Goal: Check status: Check status

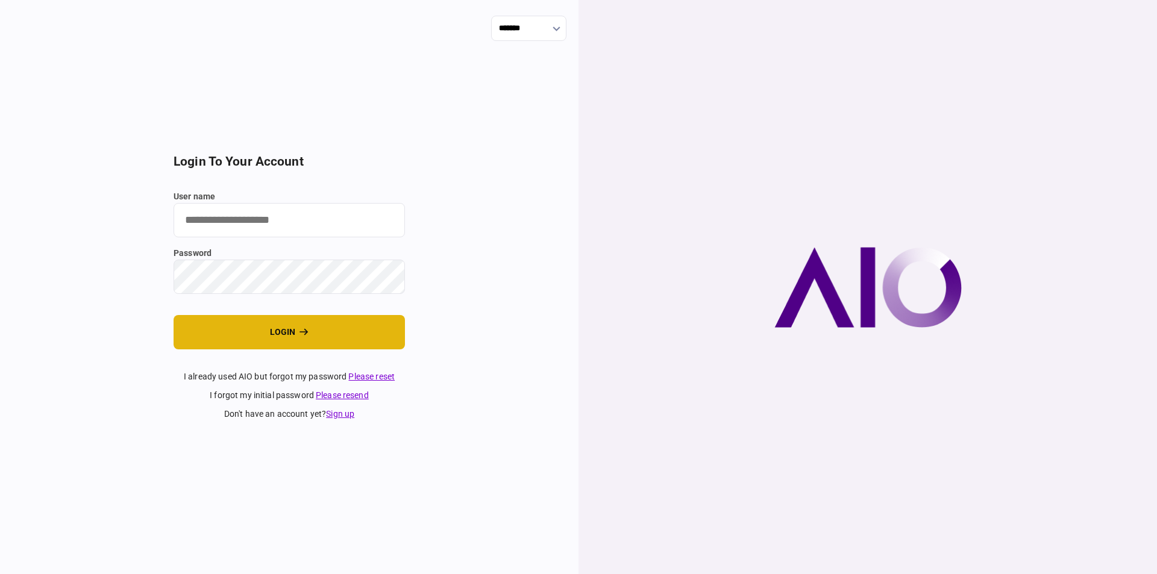
type input "**********"
drag, startPoint x: 272, startPoint y: 327, endPoint x: 259, endPoint y: 322, distance: 13.5
click at [274, 325] on button "login" at bounding box center [289, 332] width 231 height 34
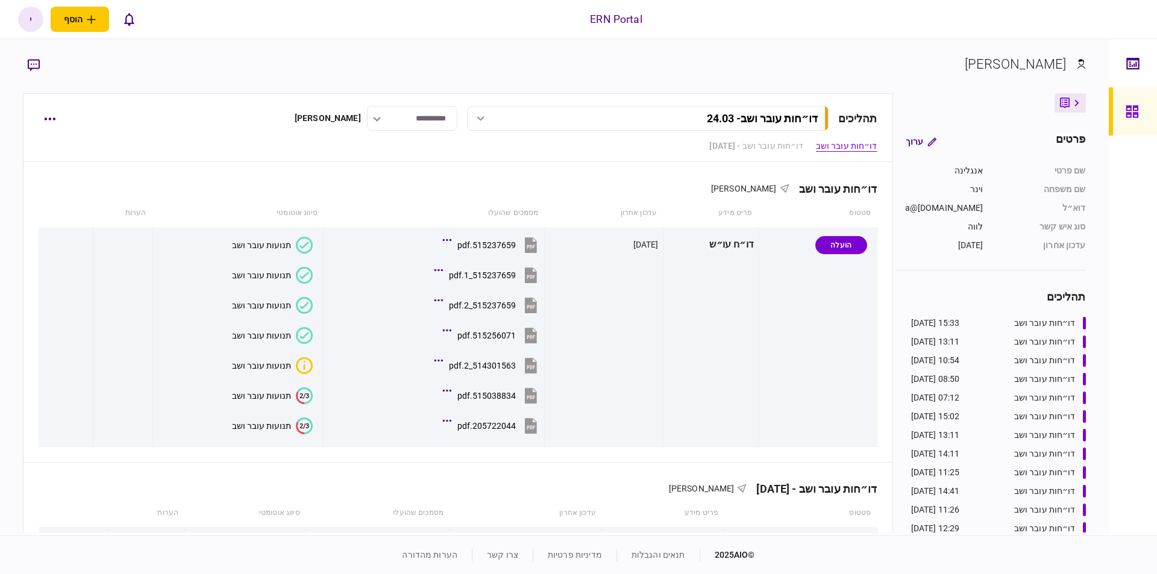
click at [1124, 112] on link at bounding box center [1133, 111] width 48 height 48
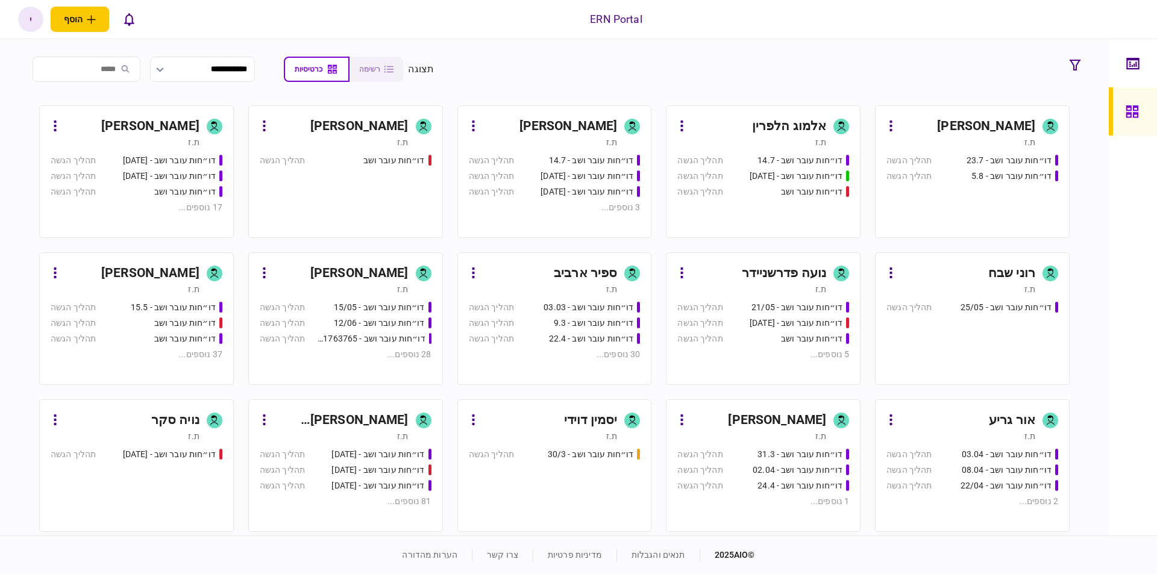
click at [575, 495] on div "דו״חות עובר ושב - 30/3 תהליך הגשה" at bounding box center [555, 484] width 172 height 73
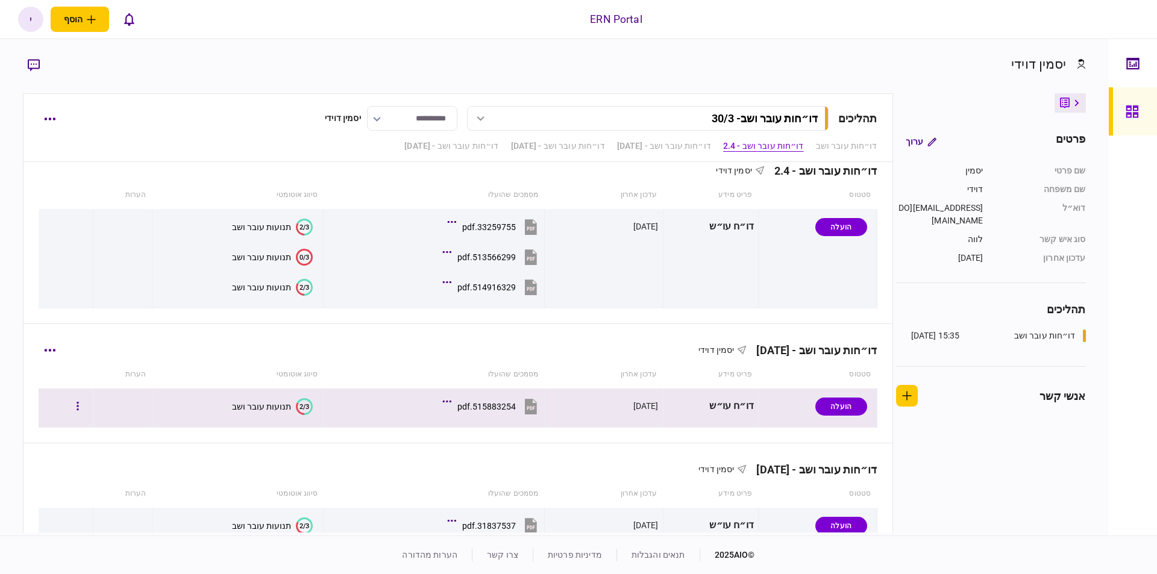
scroll to position [273, 0]
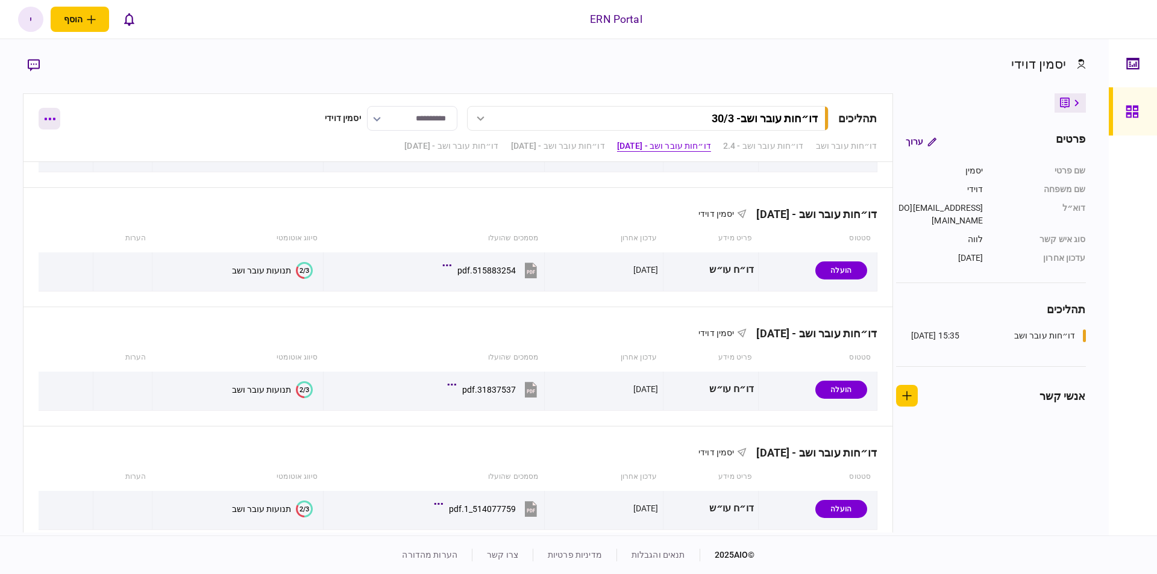
click at [44, 114] on button "button" at bounding box center [50, 119] width 22 height 22
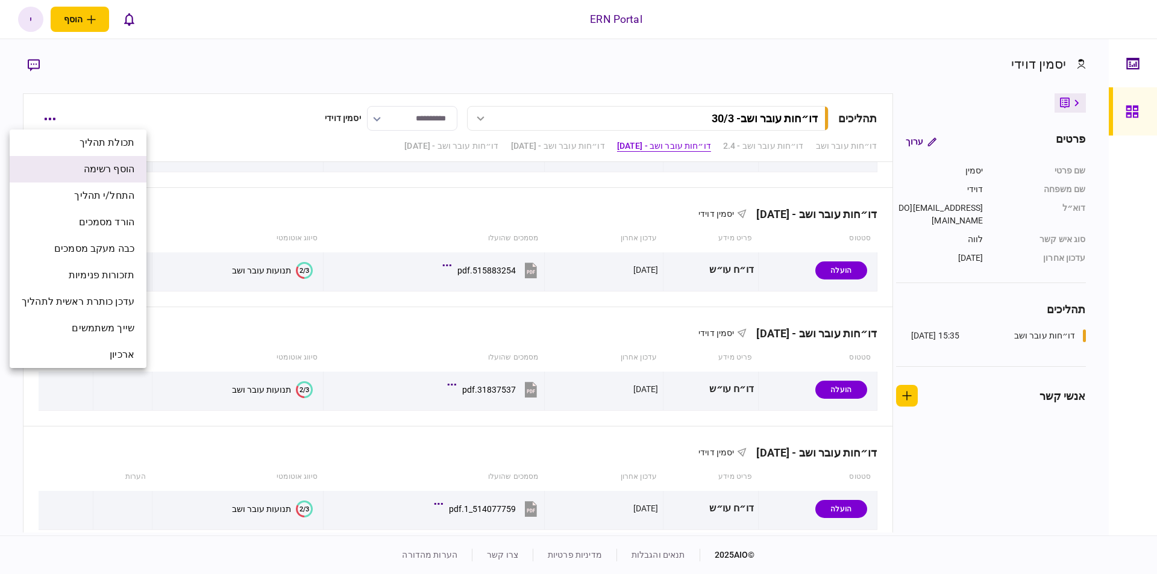
click at [86, 169] on span "הוסף רשימה" at bounding box center [109, 169] width 51 height 14
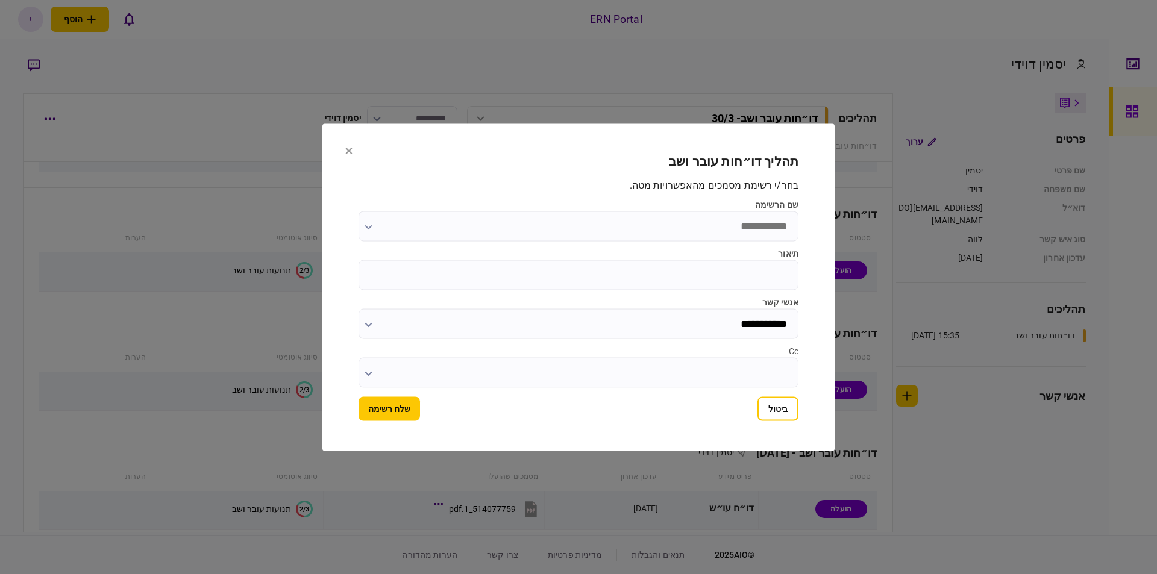
click at [596, 224] on input "שם הרשימה" at bounding box center [578, 226] width 440 height 30
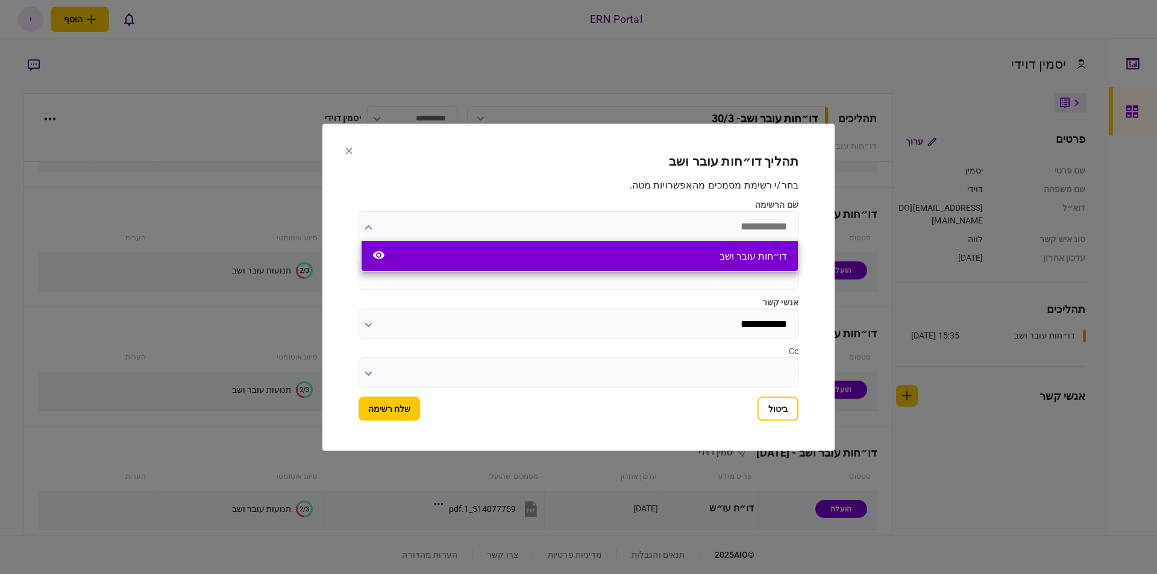
click at [642, 248] on div "דו״חות עובר ושב" at bounding box center [580, 256] width 436 height 30
type input "**********"
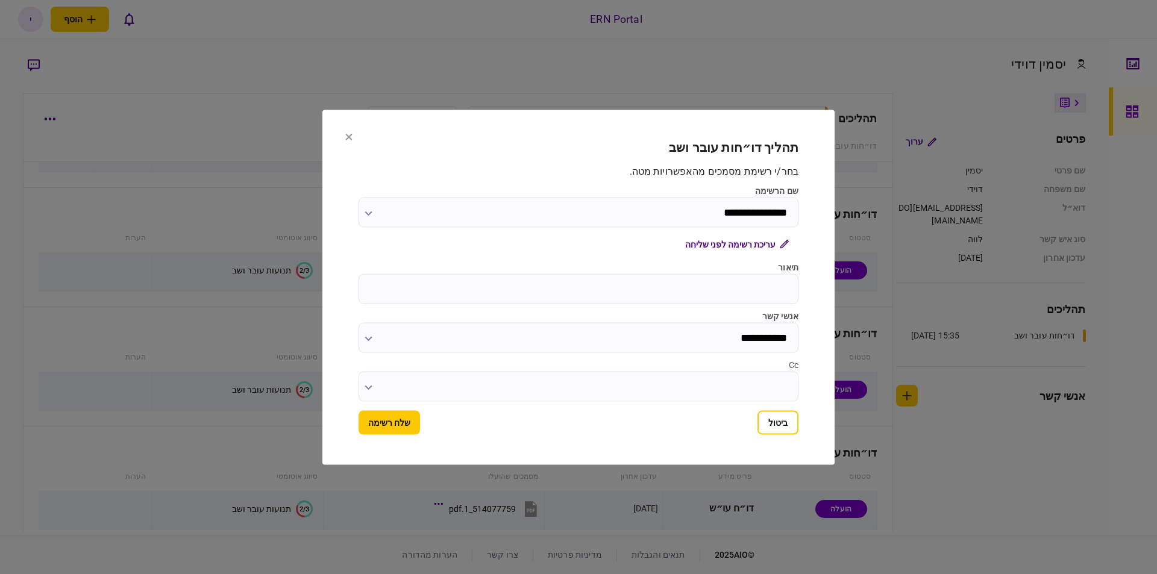
click at [656, 284] on input "תיאור" at bounding box center [578, 289] width 440 height 30
type input "**********"
click at [380, 422] on button "שלח רשימה" at bounding box center [388, 422] width 61 height 24
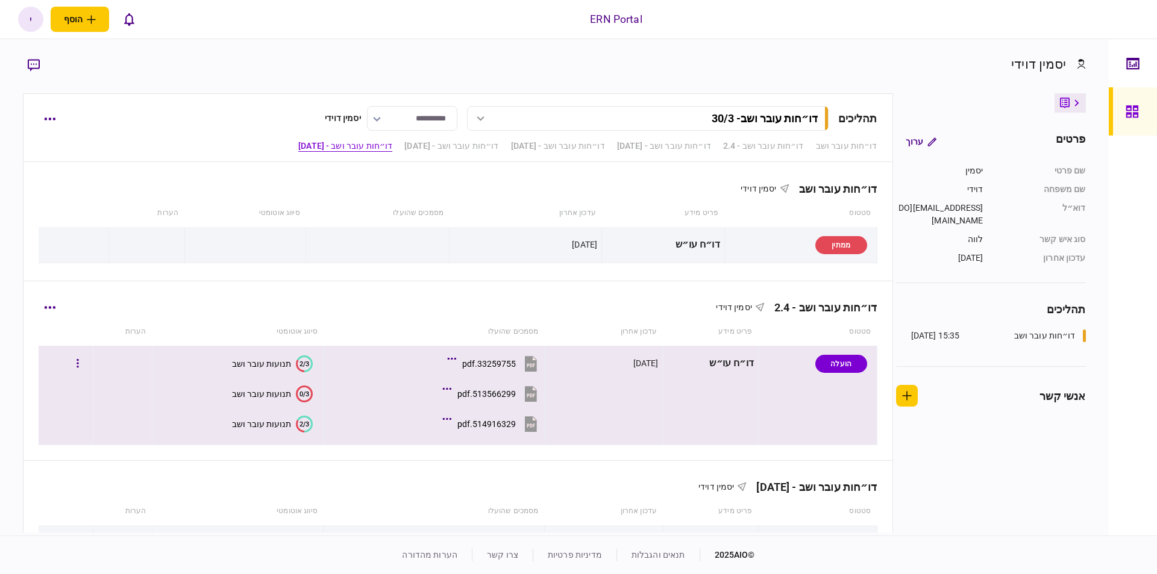
scroll to position [466, 0]
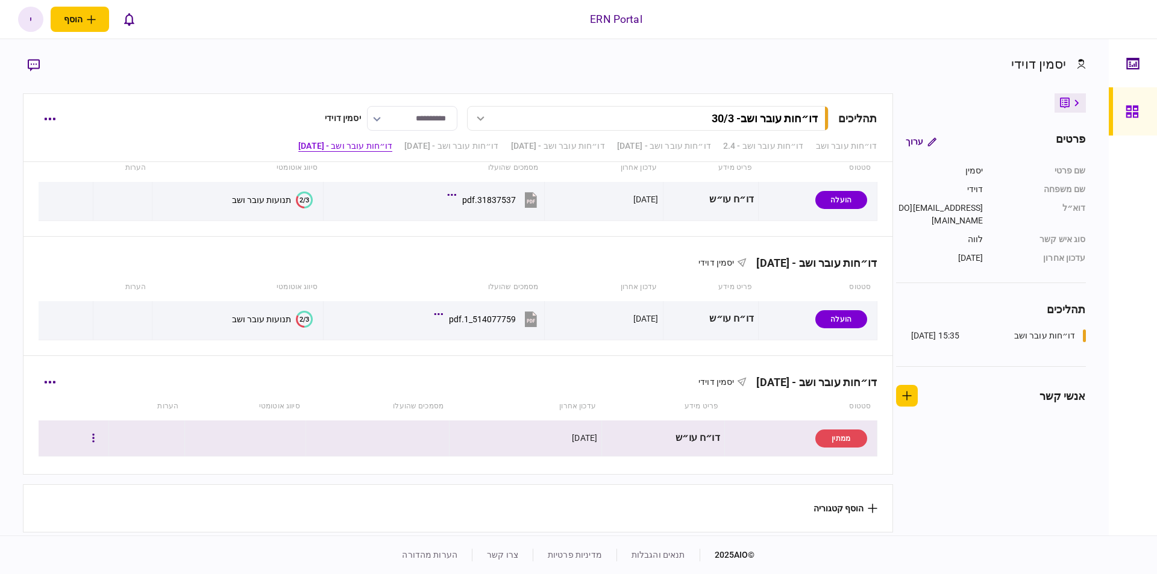
click at [617, 431] on div "דו״ח עו״ש" at bounding box center [663, 438] width 114 height 27
click at [104, 433] on button "button" at bounding box center [94, 439] width 22 height 22
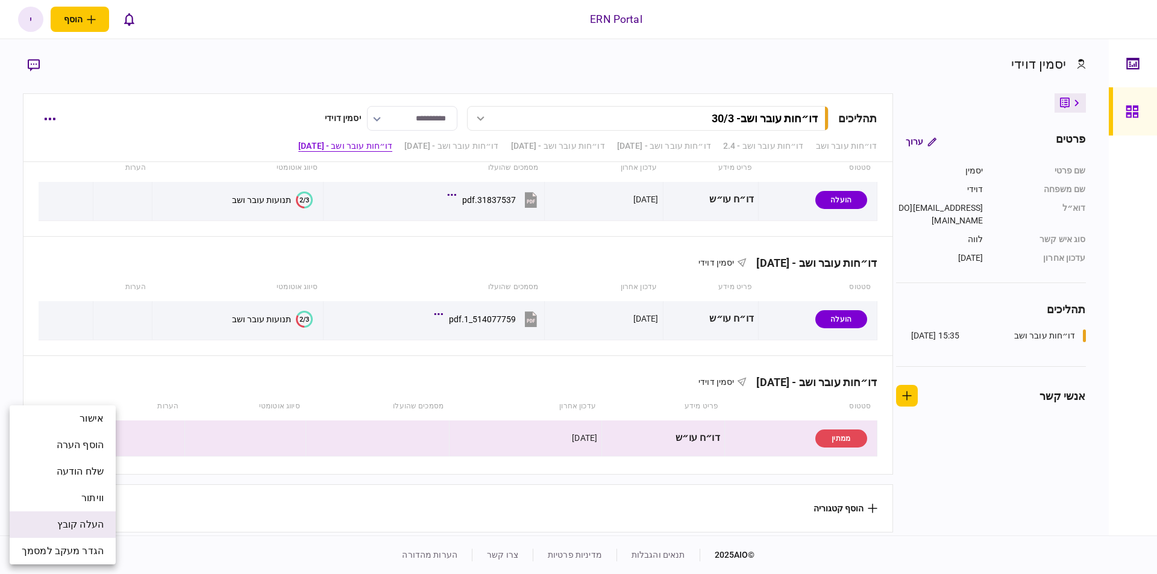
click at [87, 527] on span "העלה קובץ" at bounding box center [80, 525] width 46 height 14
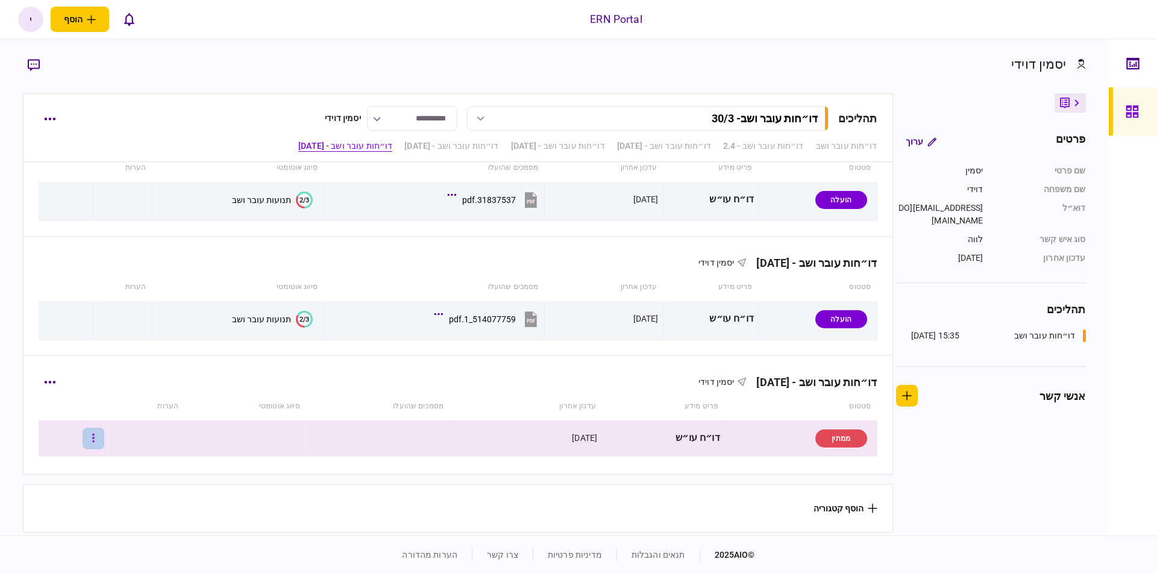
click at [104, 437] on button "button" at bounding box center [94, 439] width 22 height 22
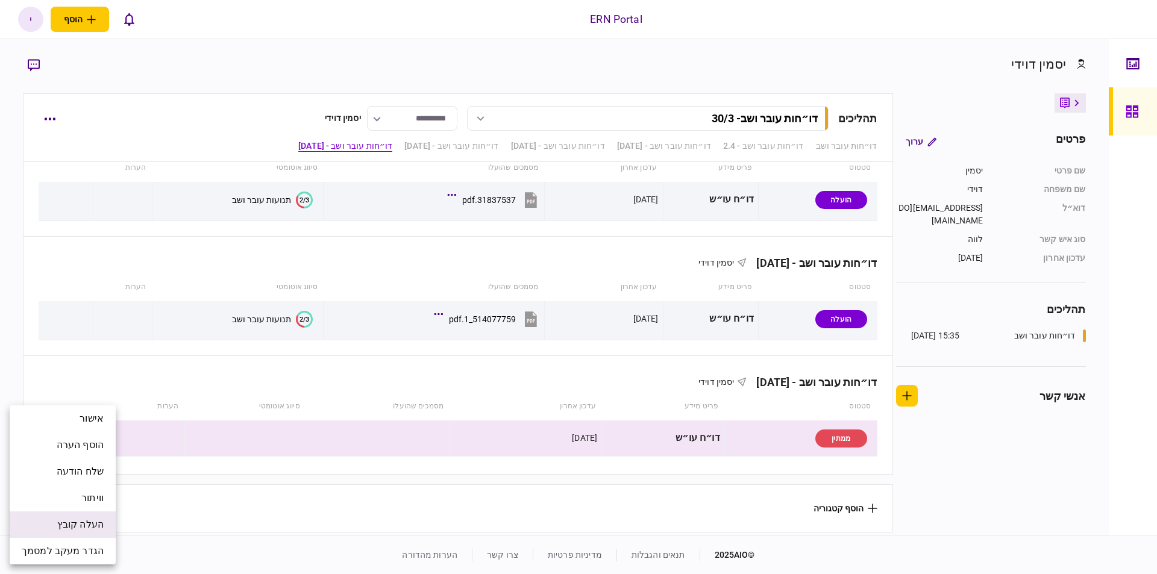
click at [92, 519] on span "העלה קובץ" at bounding box center [80, 525] width 46 height 14
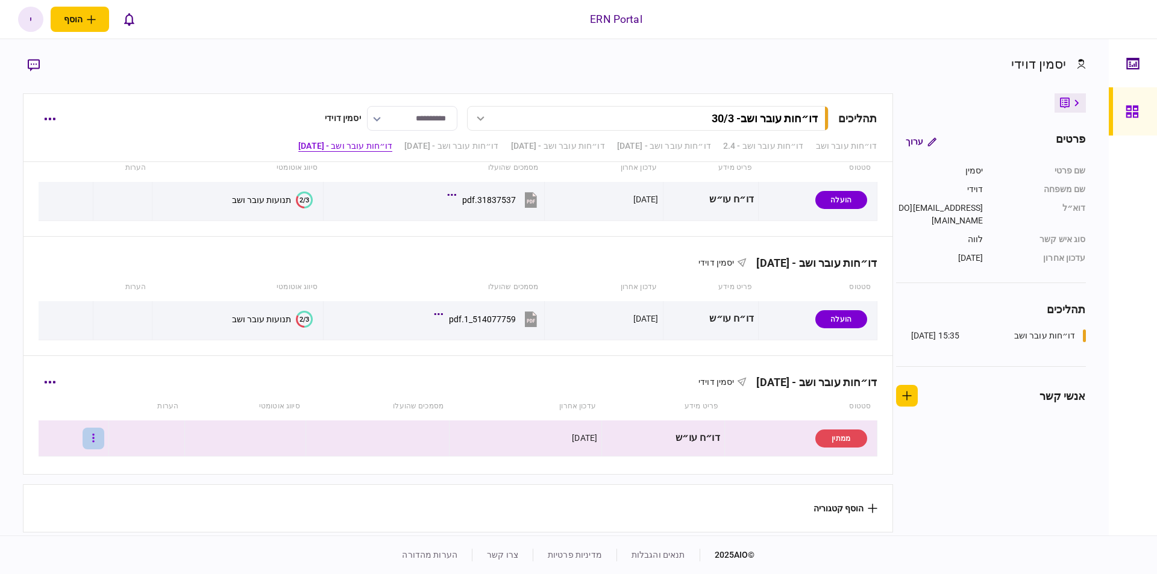
click at [98, 440] on button "button" at bounding box center [94, 439] width 22 height 22
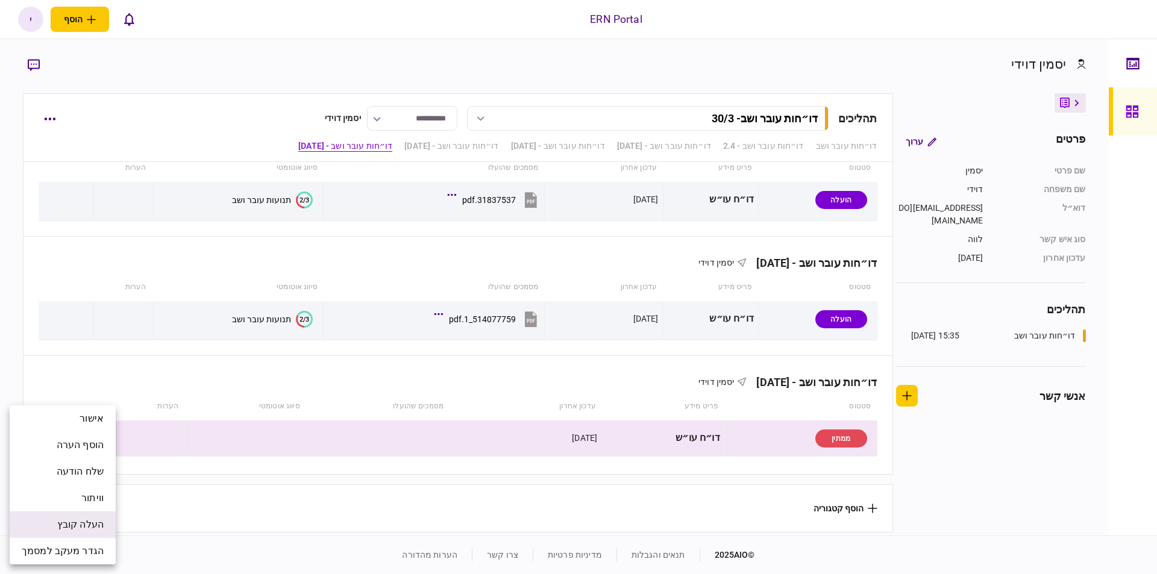
click at [99, 522] on span "העלה קובץ" at bounding box center [80, 525] width 46 height 14
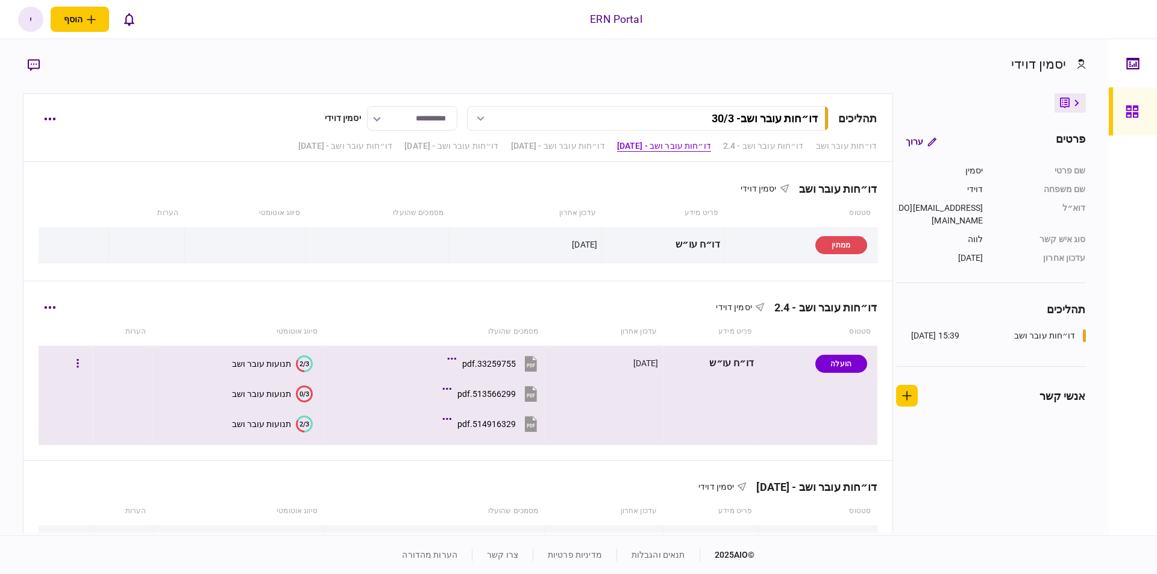
scroll to position [467, 0]
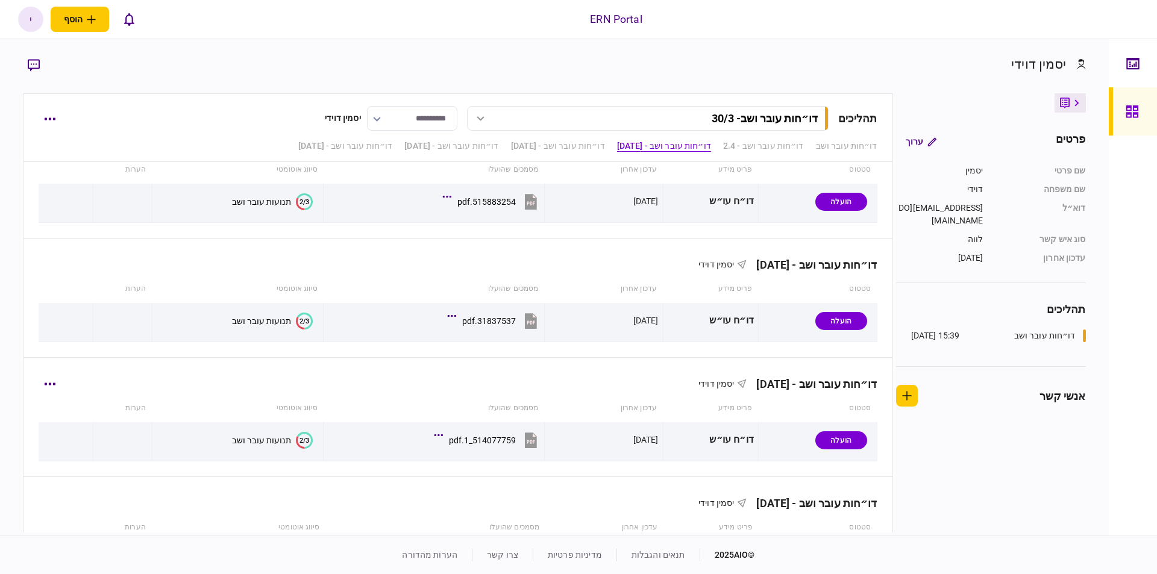
scroll to position [467, 0]
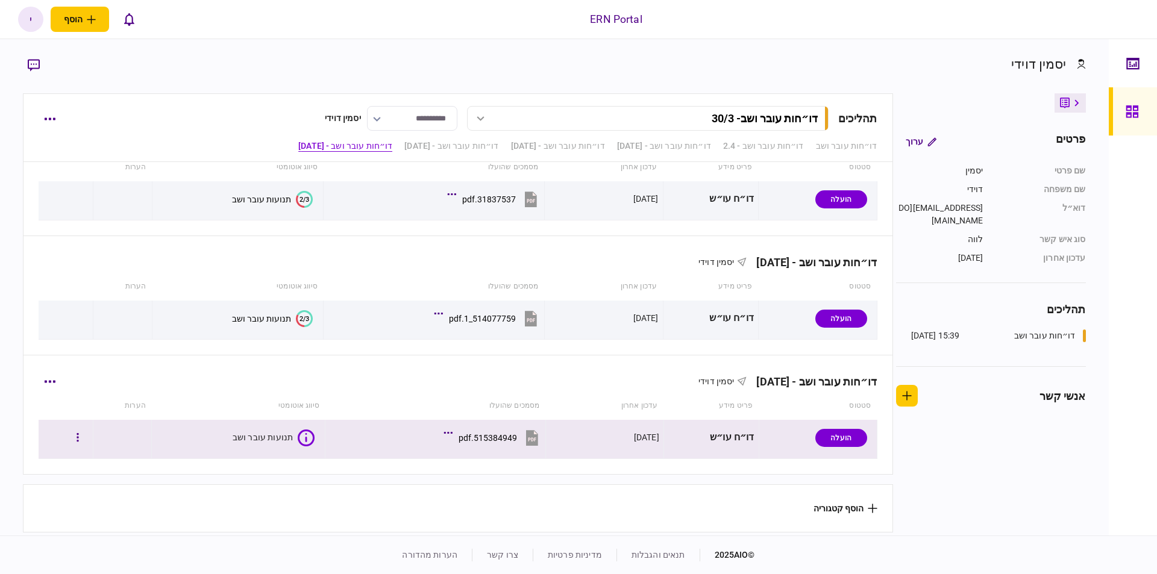
click at [298, 431] on icon at bounding box center [306, 438] width 17 height 17
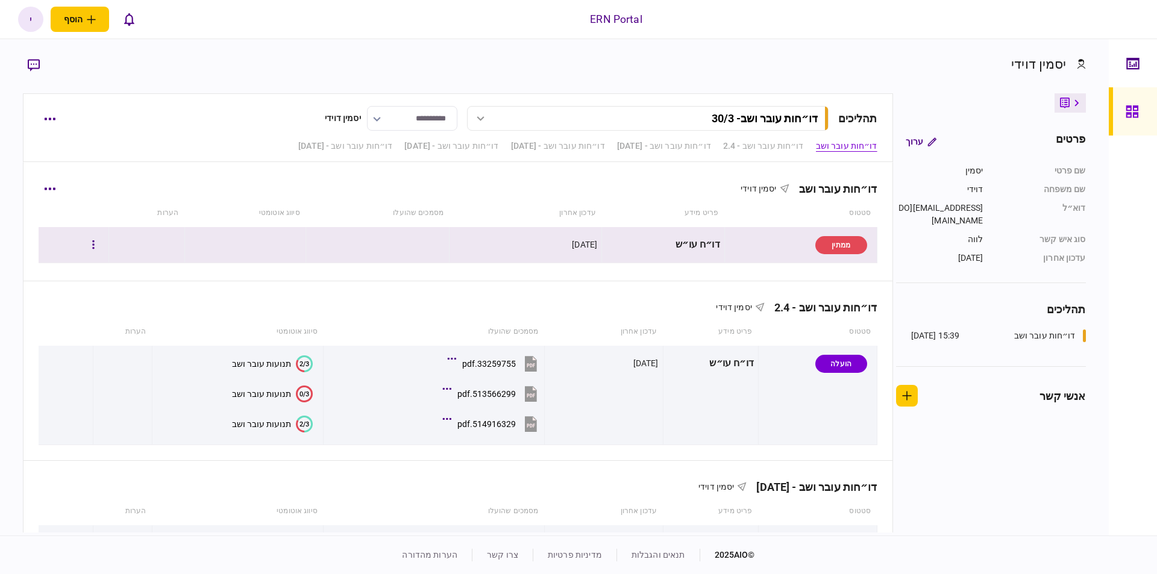
scroll to position [467, 0]
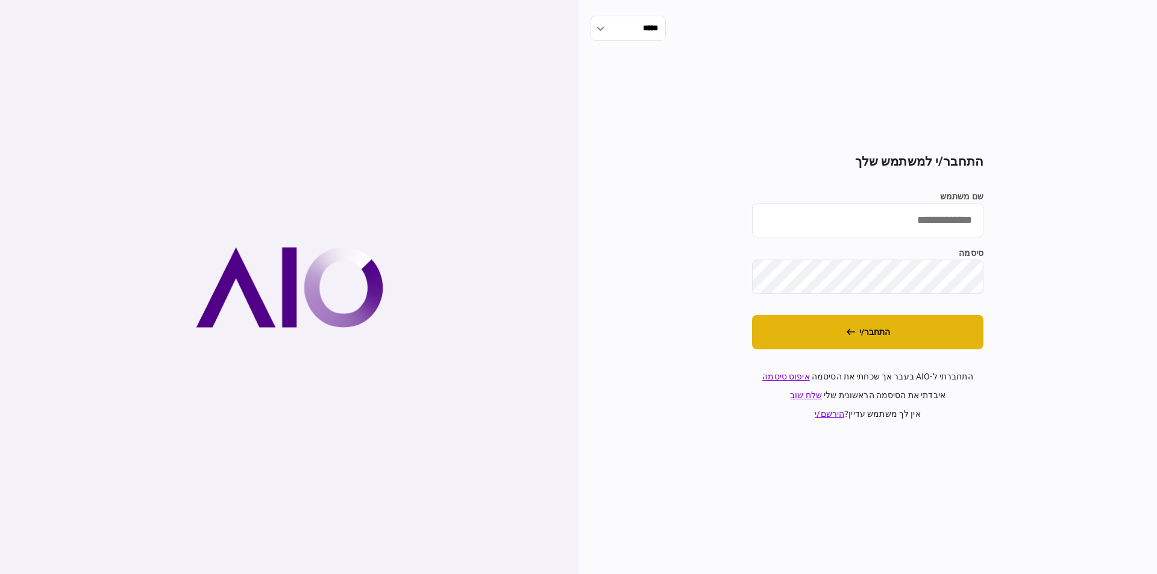
type input "**********"
click at [878, 337] on button "התחבר/י" at bounding box center [867, 332] width 231 height 34
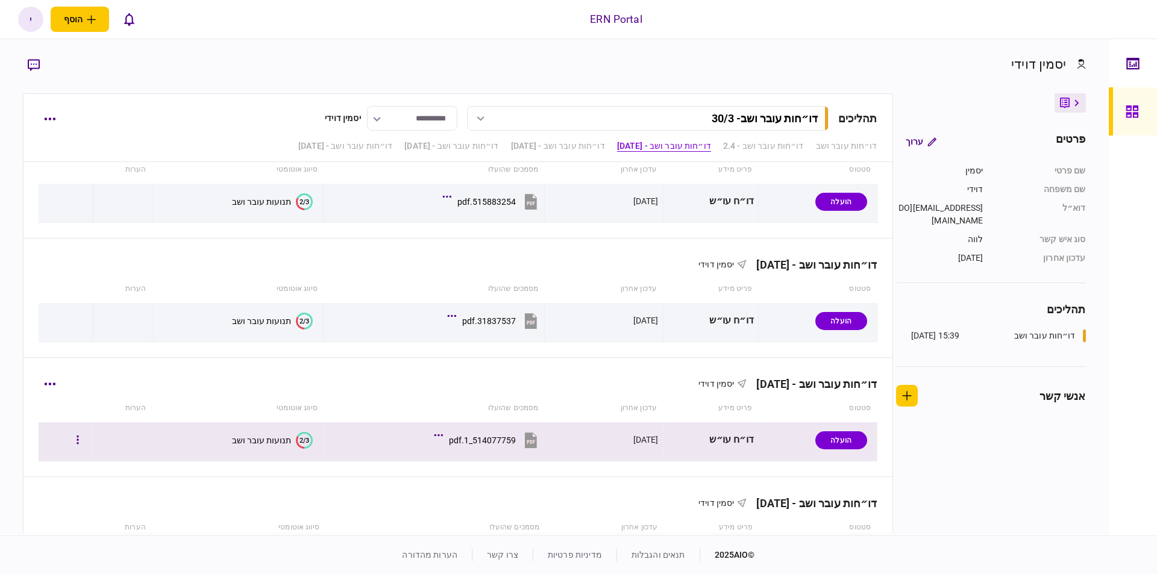
scroll to position [467, 0]
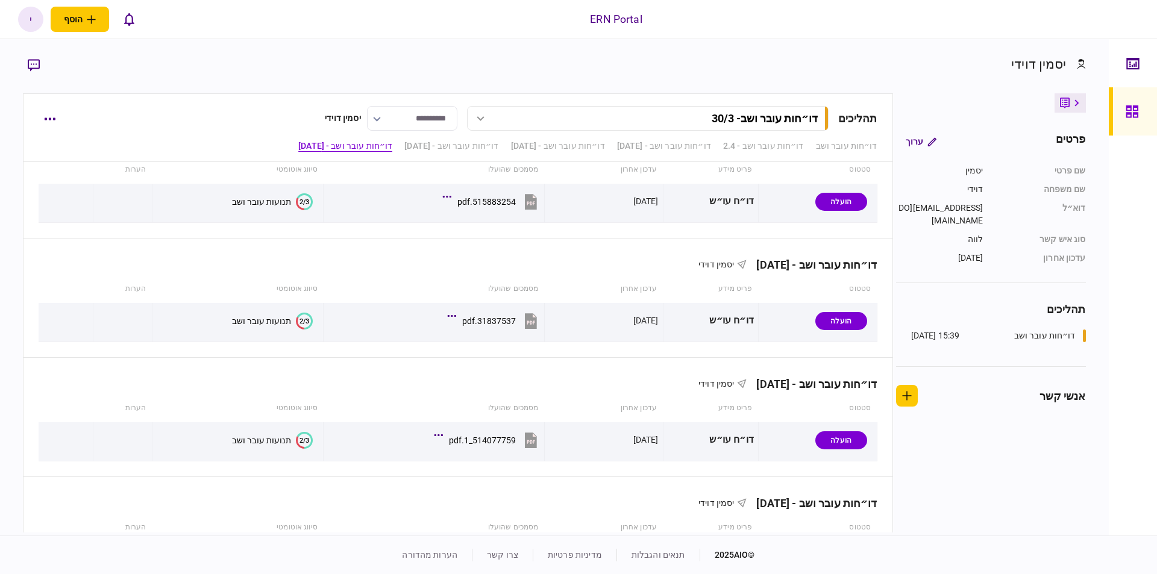
scroll to position [467, 0]
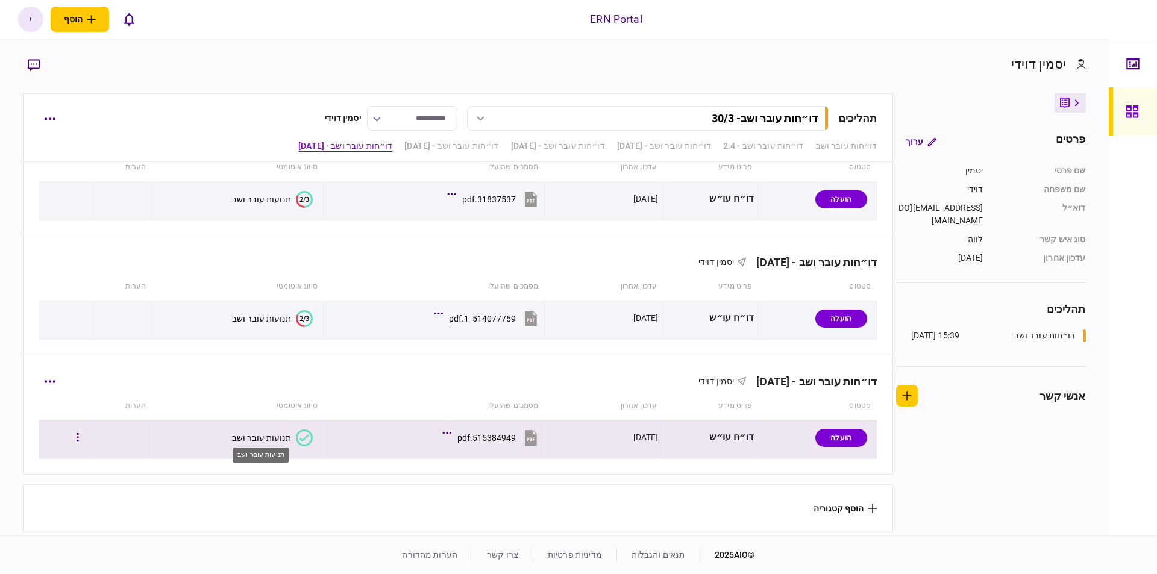
click at [286, 433] on div "תנועות עובר ושב" at bounding box center [261, 438] width 59 height 10
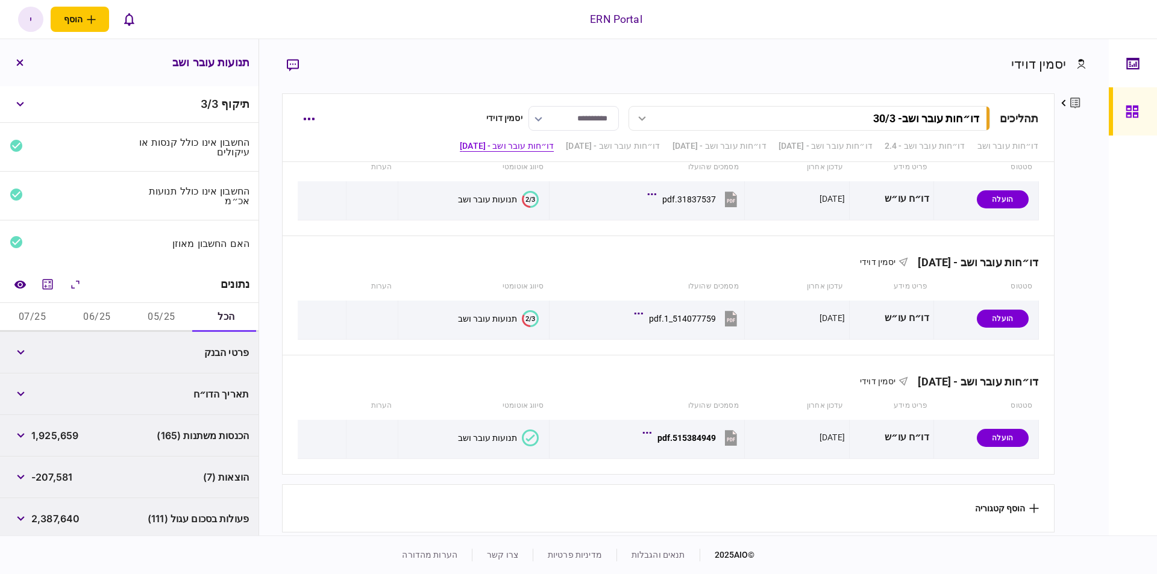
scroll to position [68, 0]
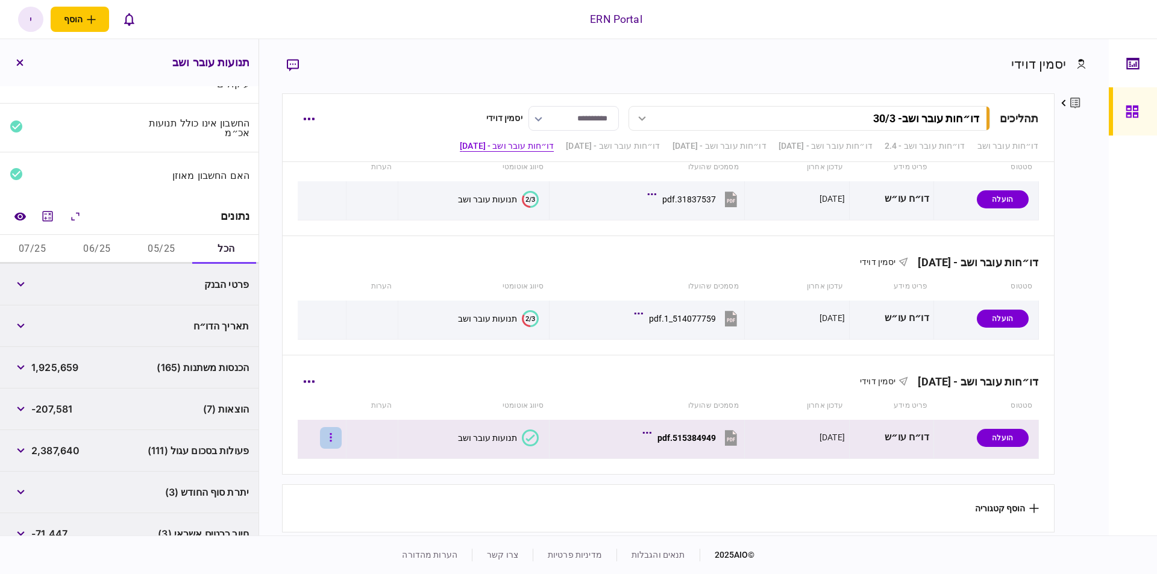
click at [342, 439] on button "button" at bounding box center [331, 438] width 22 height 22
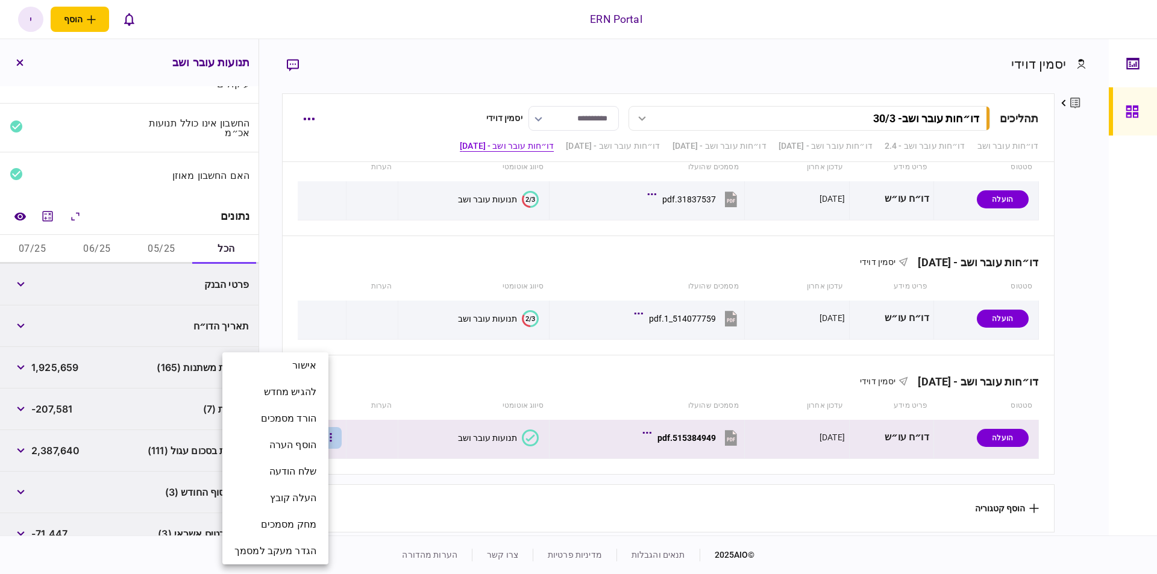
click at [371, 481] on div at bounding box center [578, 287] width 1157 height 574
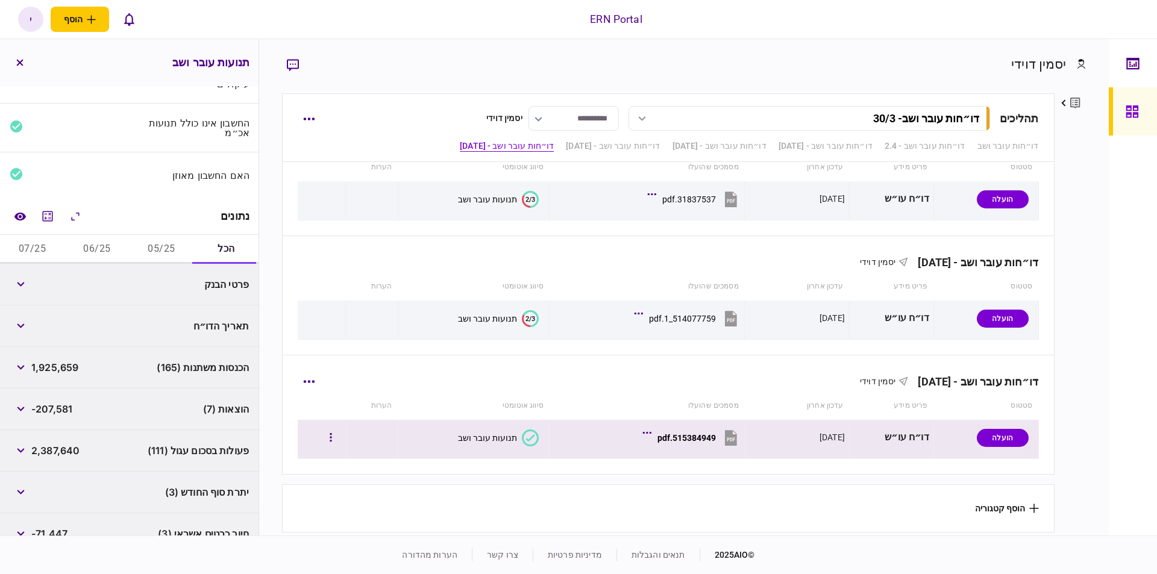
click at [326, 434] on div at bounding box center [321, 437] width 39 height 27
click at [334, 433] on button "button" at bounding box center [331, 438] width 22 height 22
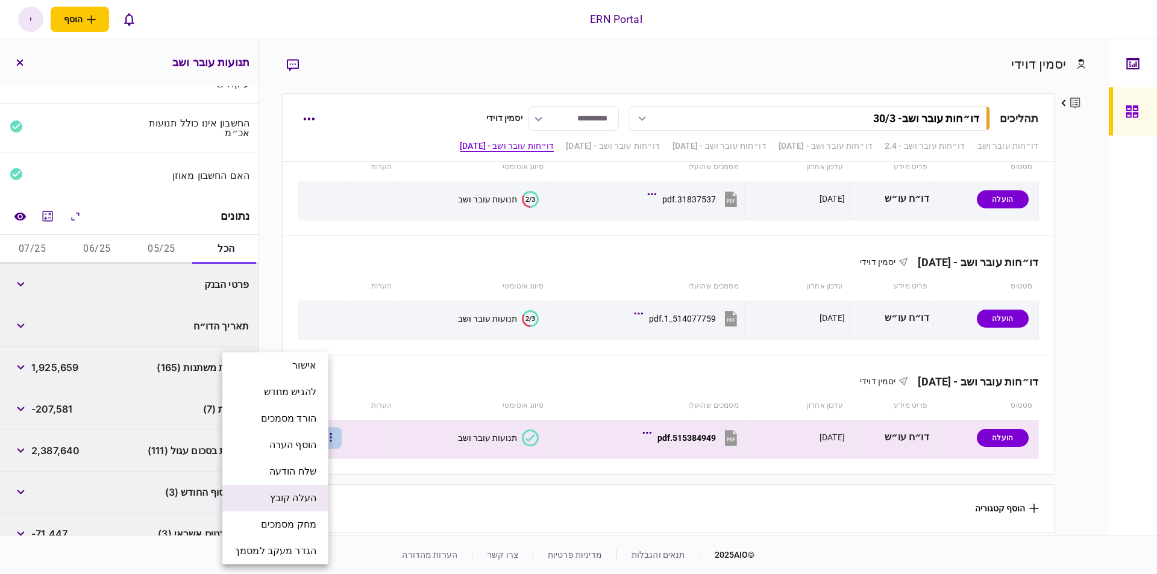
click at [313, 502] on span "העלה קובץ" at bounding box center [293, 498] width 46 height 14
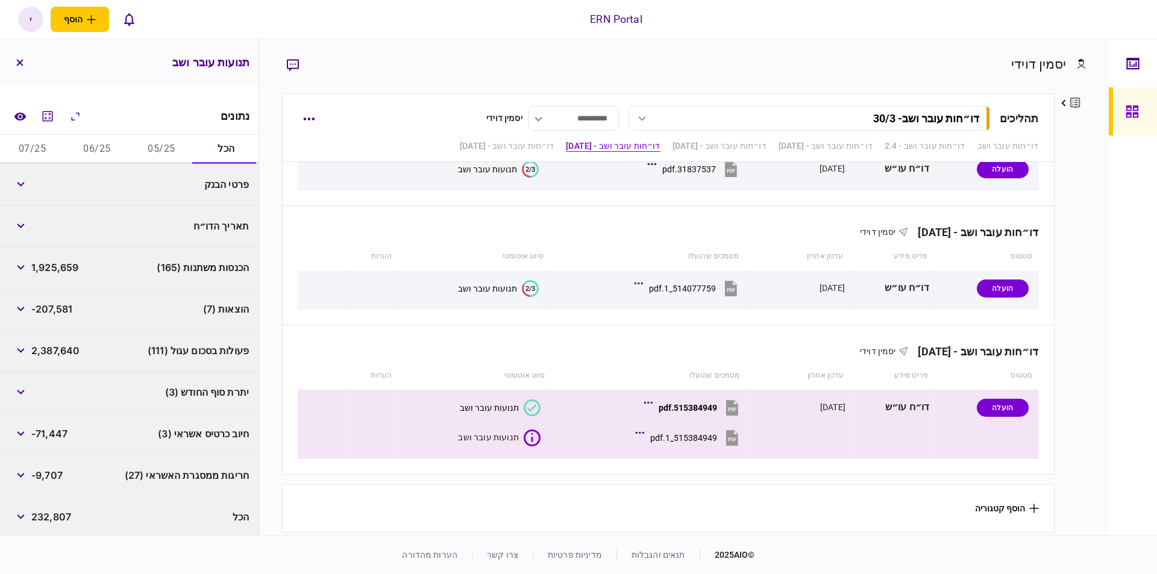
scroll to position [48, 0]
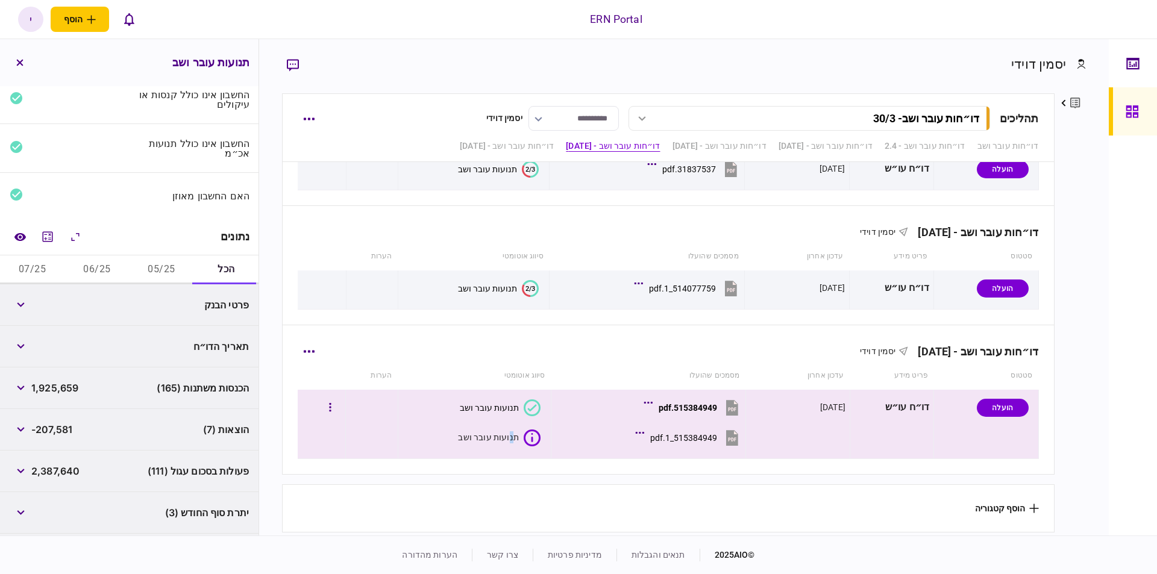
click at [508, 439] on div "תנועות עובר ושב" at bounding box center [488, 437] width 61 height 12
click at [505, 403] on div "תנועות עובר ושב" at bounding box center [489, 408] width 59 height 10
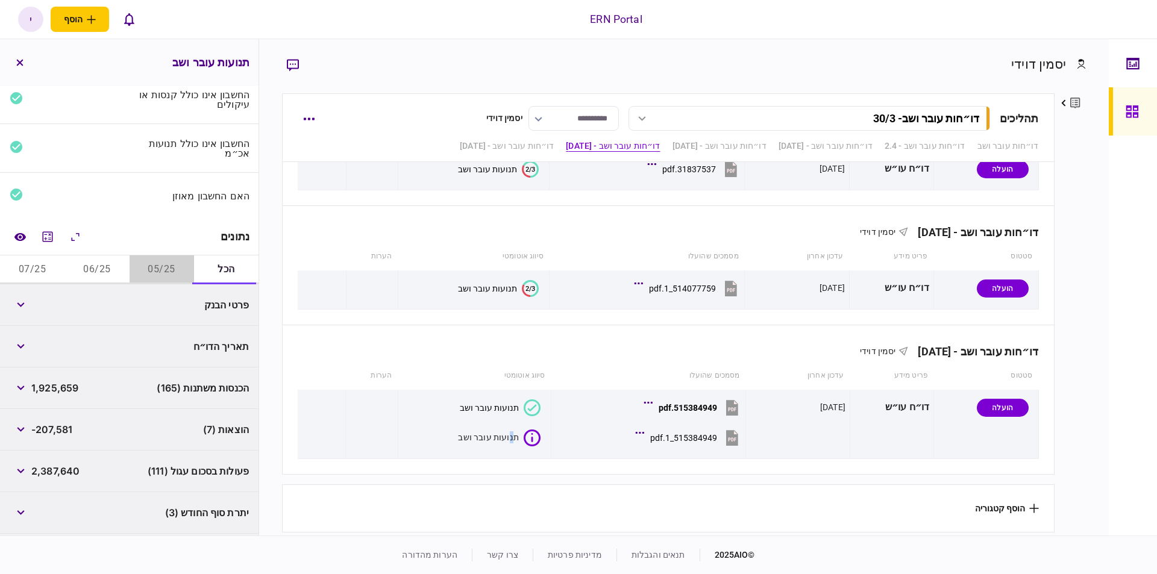
click at [164, 263] on button "05/25" at bounding box center [162, 269] width 64 height 29
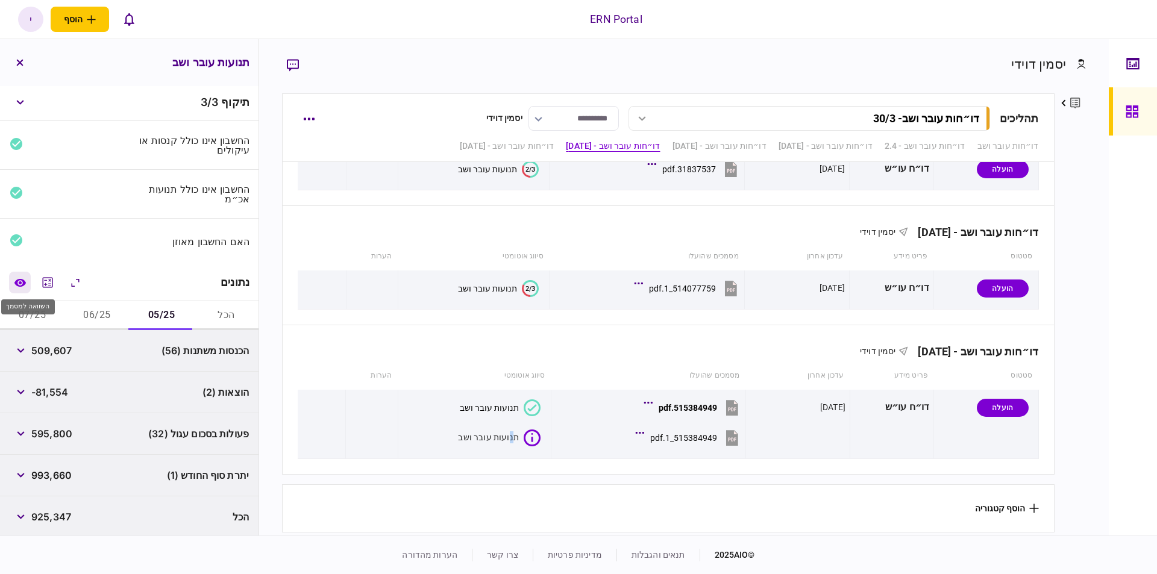
click at [16, 278] on icon "השוואה למסמך" at bounding box center [20, 282] width 13 height 9
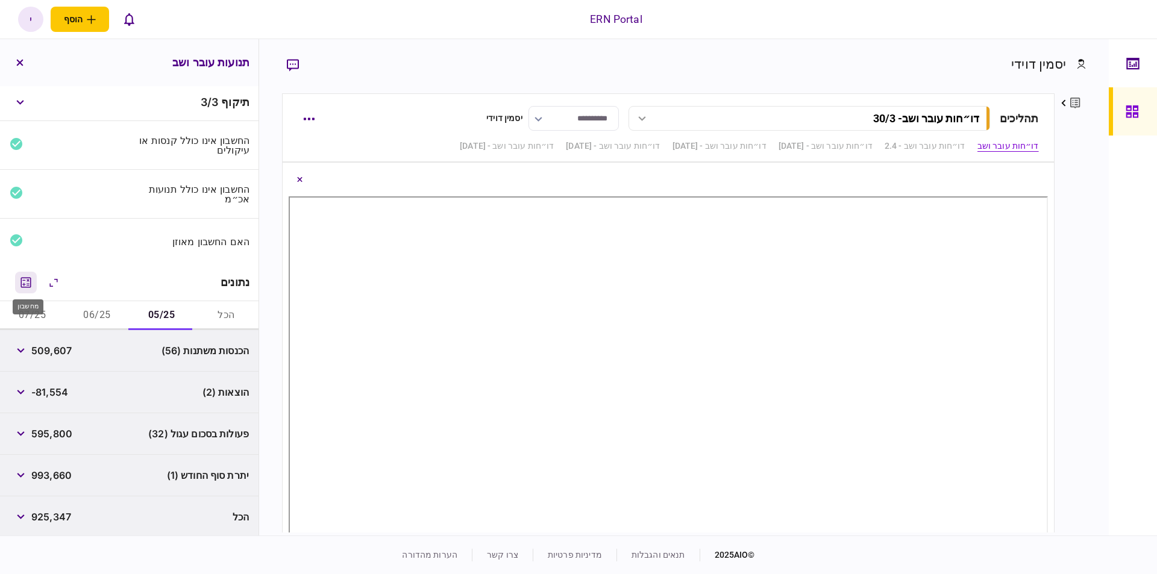
click at [28, 283] on icon "מחשבון" at bounding box center [26, 282] width 14 height 14
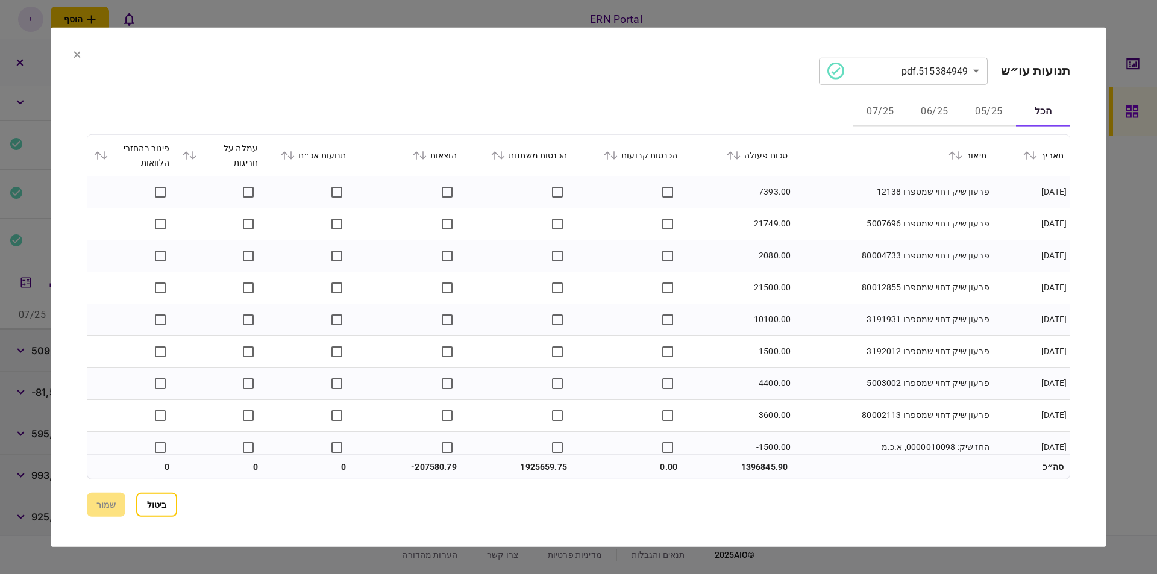
click at [984, 111] on button "05/25" at bounding box center [989, 112] width 54 height 29
click at [505, 157] on icon at bounding box center [501, 155] width 7 height 8
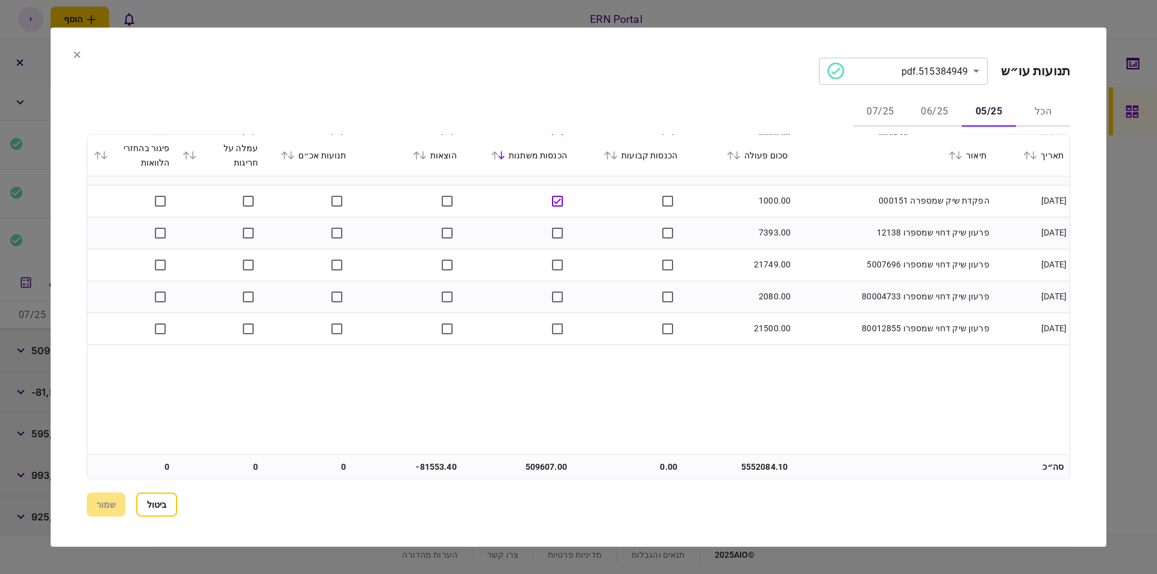
scroll to position [1627, 0]
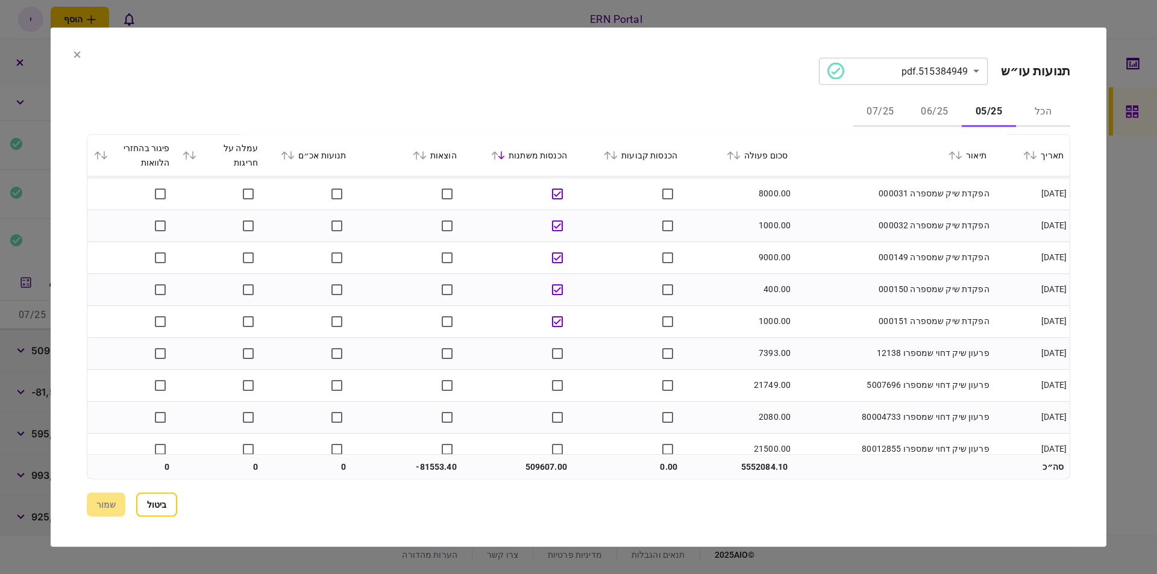
click at [426, 158] on icon at bounding box center [423, 155] width 7 height 8
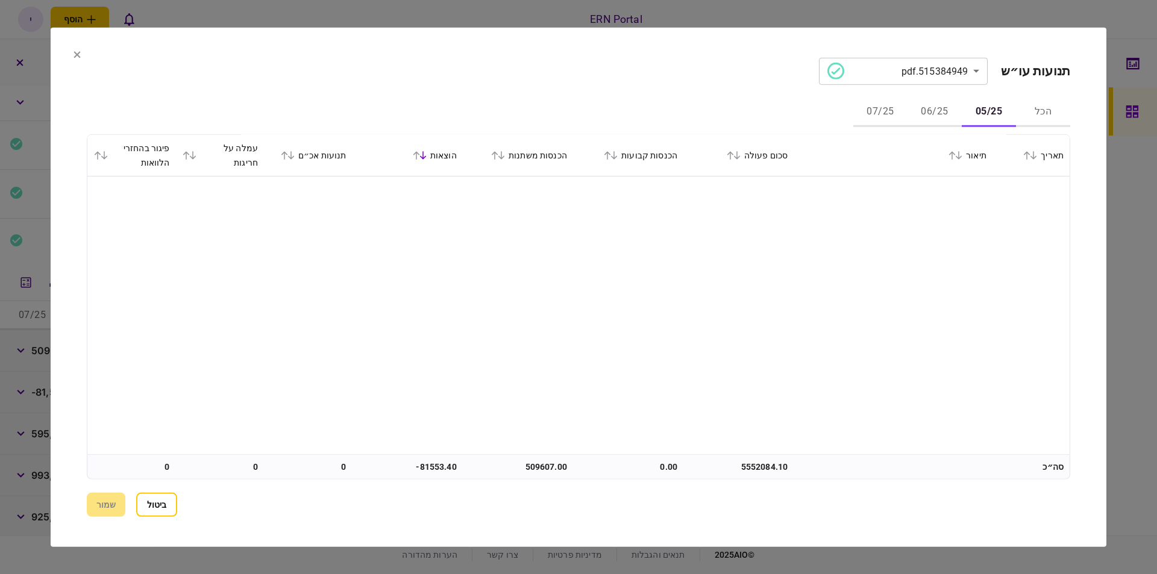
scroll to position [0, 0]
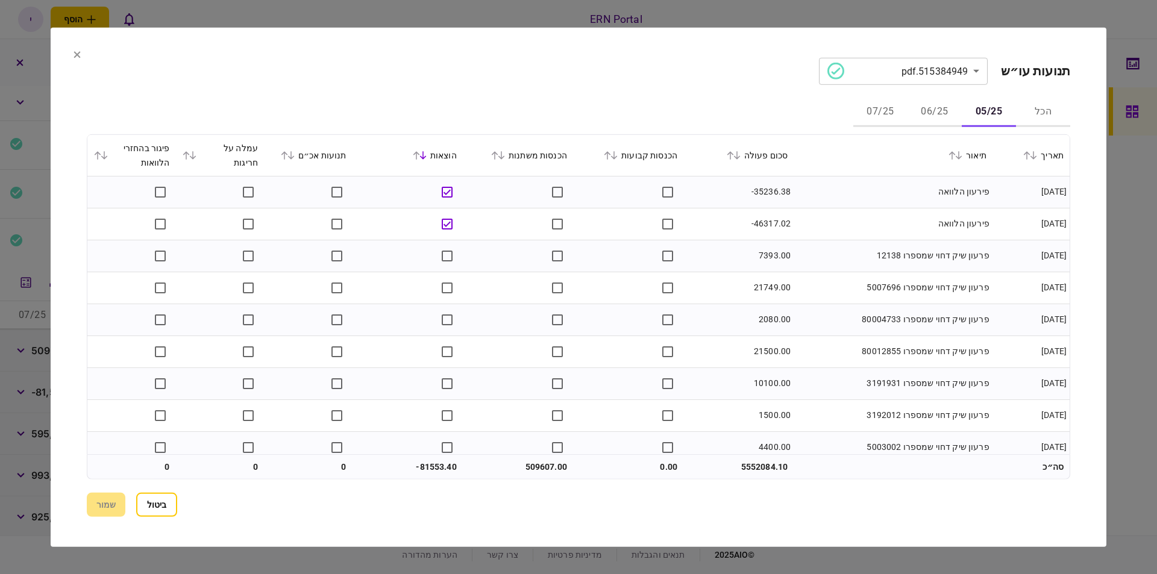
click at [427, 157] on icon at bounding box center [422, 155] width 7 height 8
click at [427, 159] on icon at bounding box center [423, 155] width 7 height 8
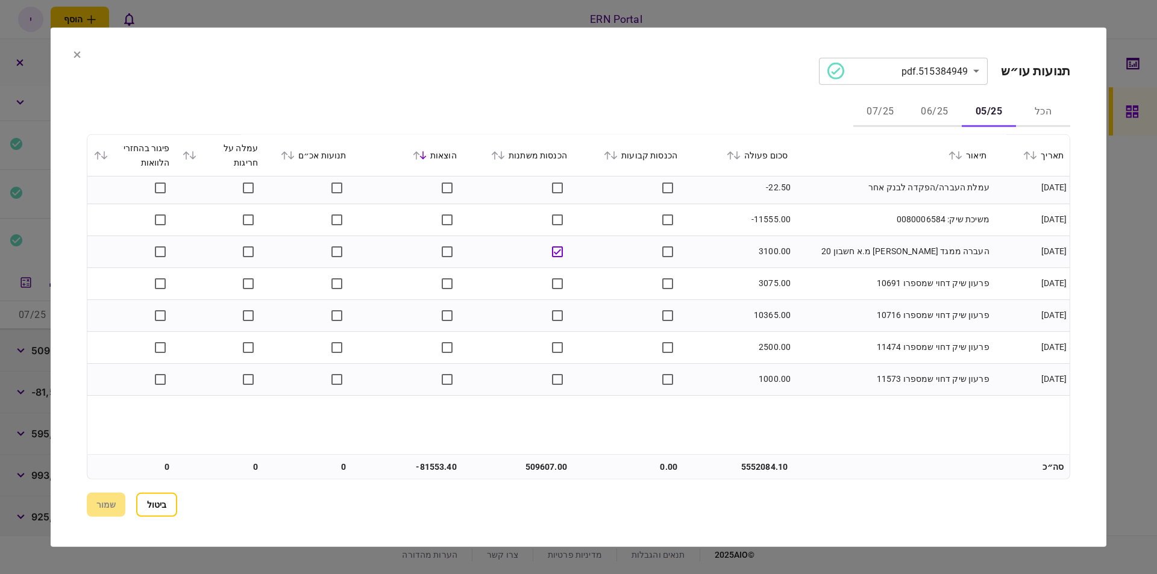
scroll to position [646, 0]
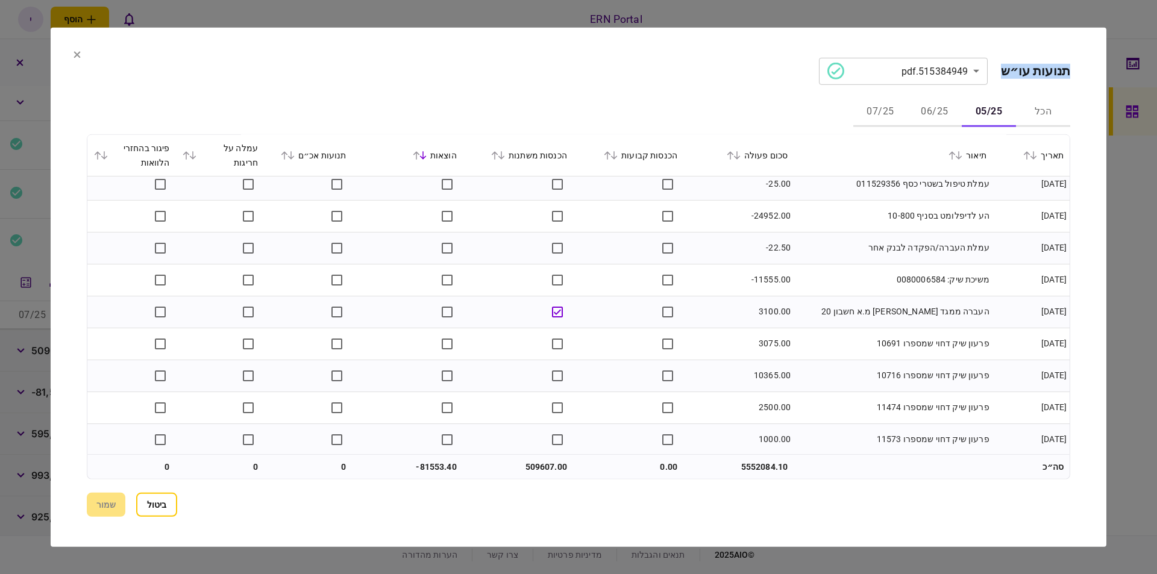
click at [74, 51] on section "**********" at bounding box center [579, 286] width 1056 height 519
click at [74, 51] on icon at bounding box center [77, 54] width 7 height 7
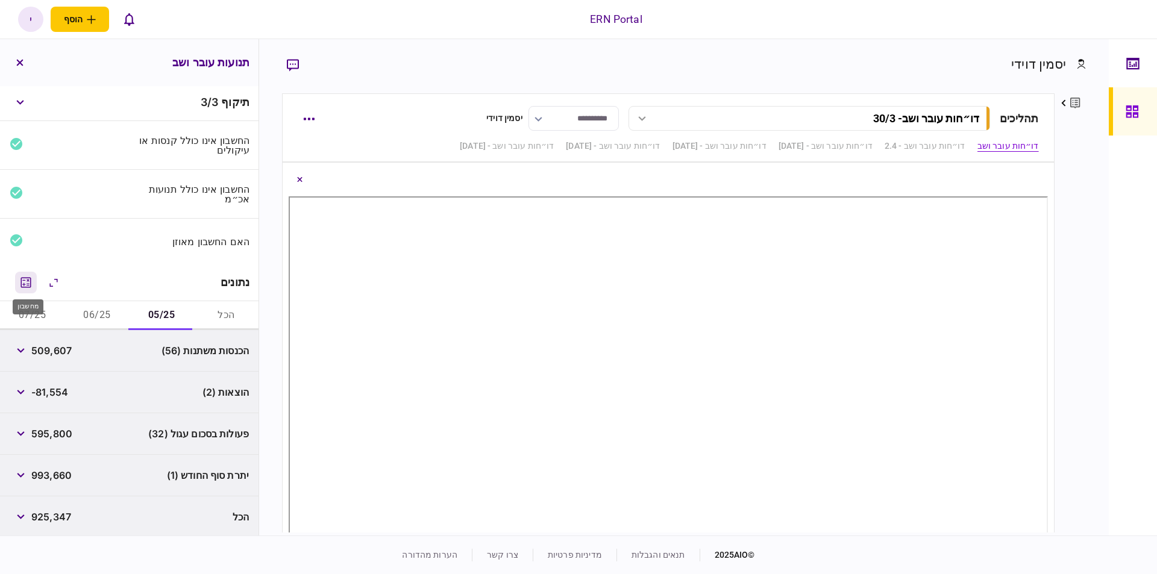
click at [28, 281] on icon "מחשבון" at bounding box center [26, 282] width 14 height 14
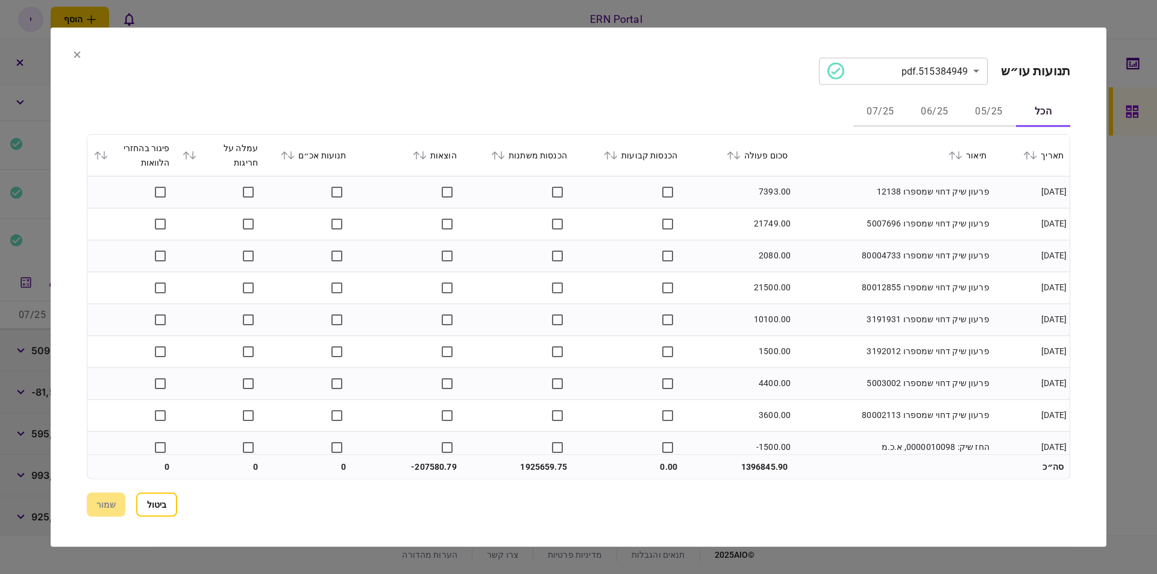
click at [996, 110] on button "05/25" at bounding box center [989, 112] width 54 height 29
click at [427, 160] on div "הוצאות" at bounding box center [407, 155] width 98 height 14
click at [426, 157] on icon at bounding box center [423, 155] width 7 height 8
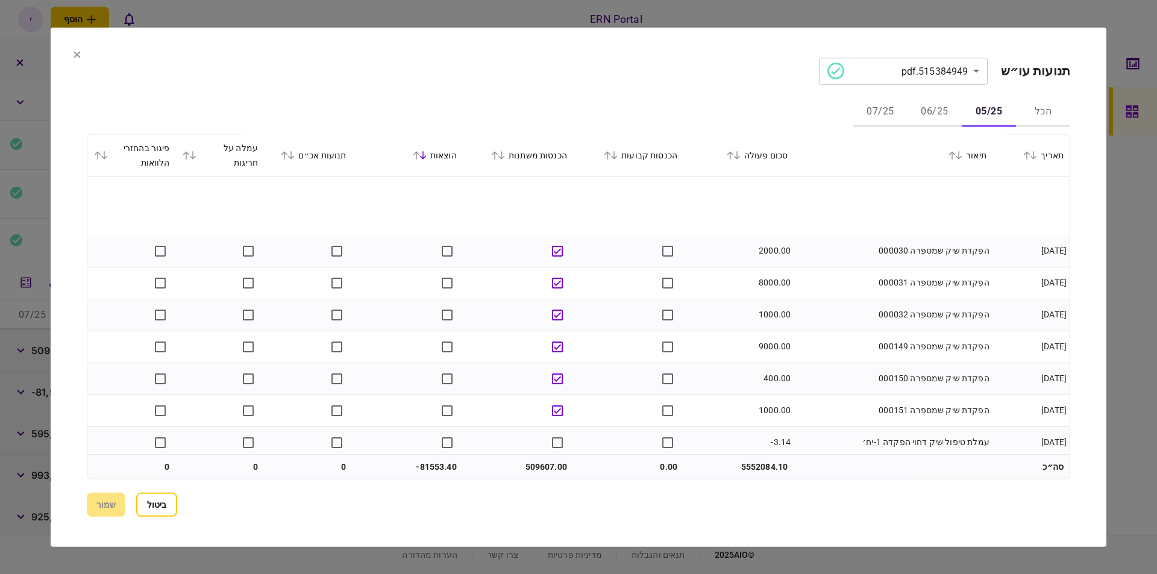
scroll to position [8883, 0]
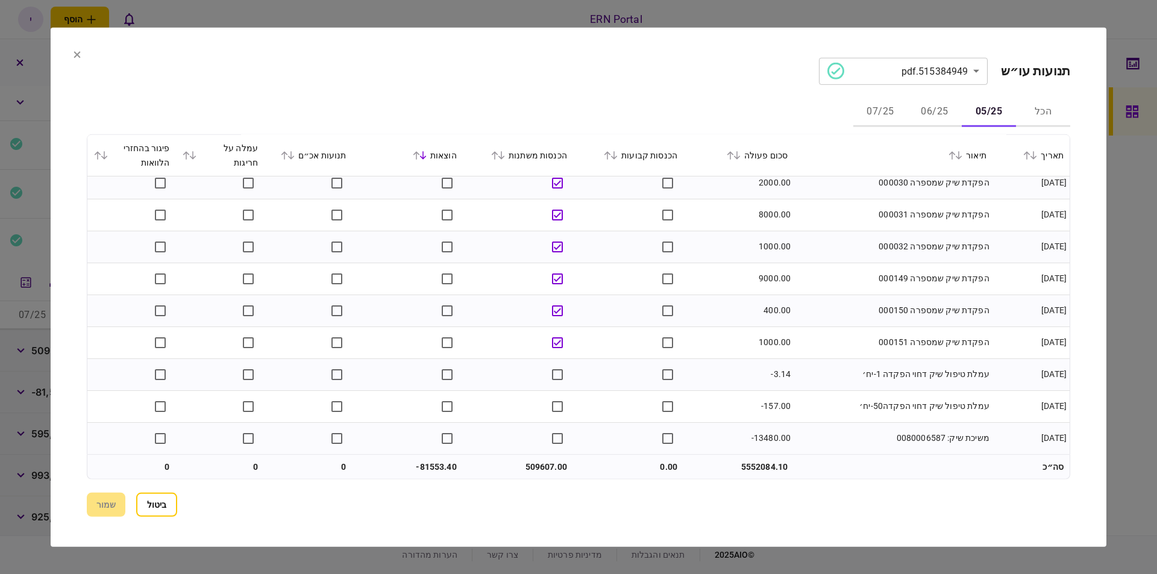
click at [76, 55] on icon at bounding box center [77, 54] width 7 height 7
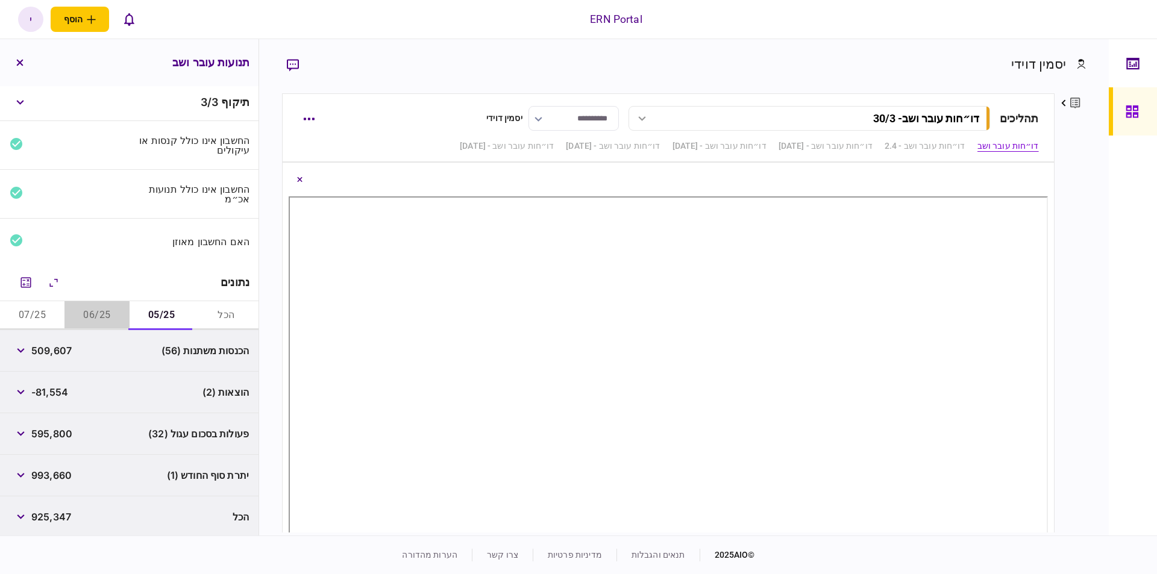
click at [96, 312] on button "06/25" at bounding box center [96, 315] width 64 height 29
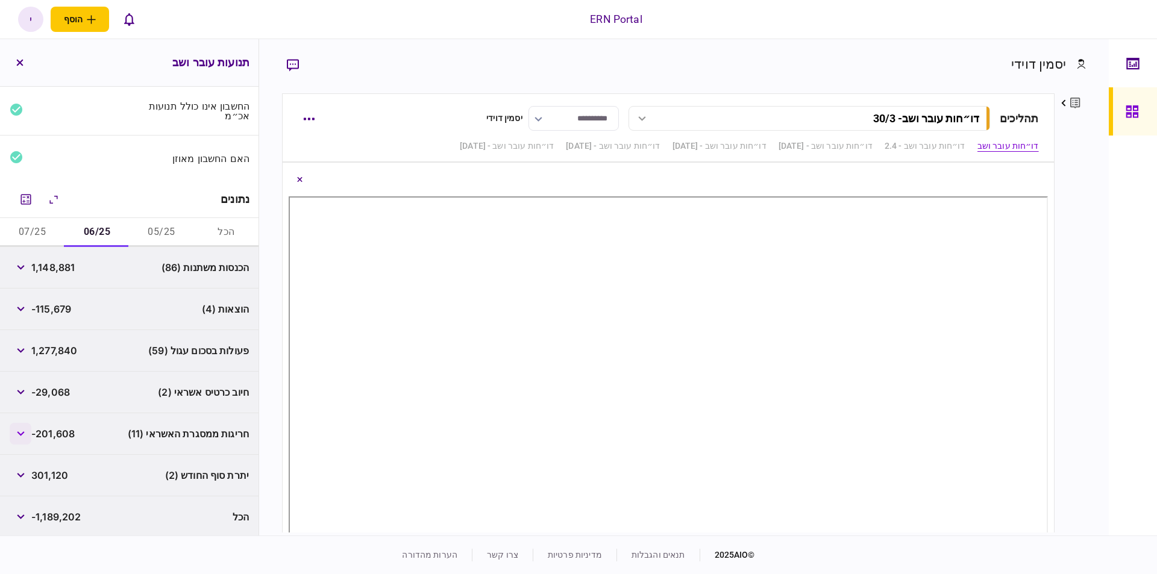
click at [23, 431] on icon "button" at bounding box center [21, 433] width 8 height 5
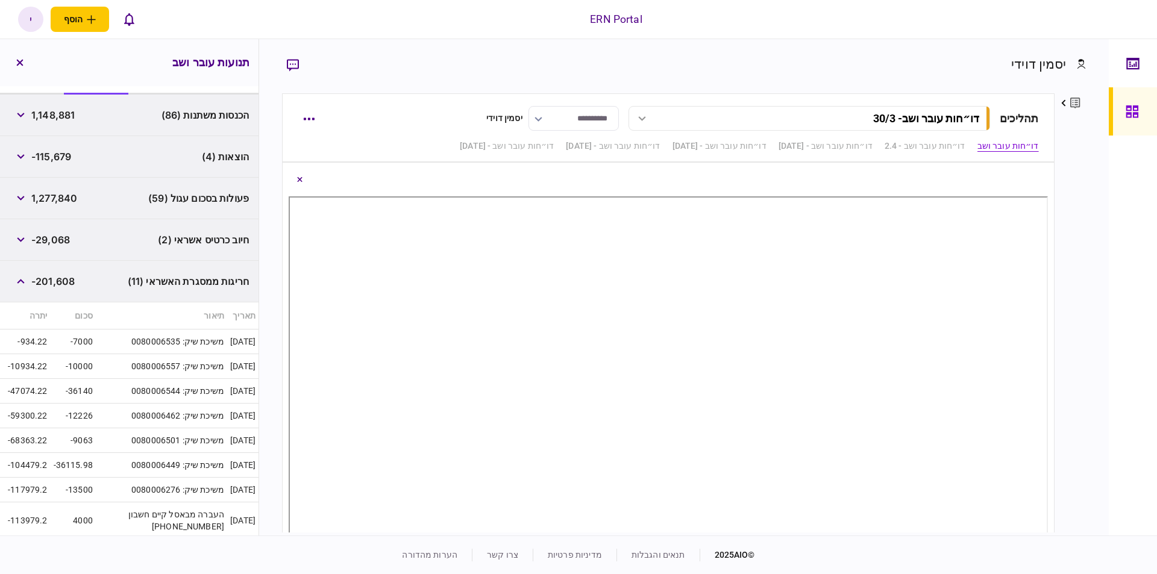
scroll to position [117, 0]
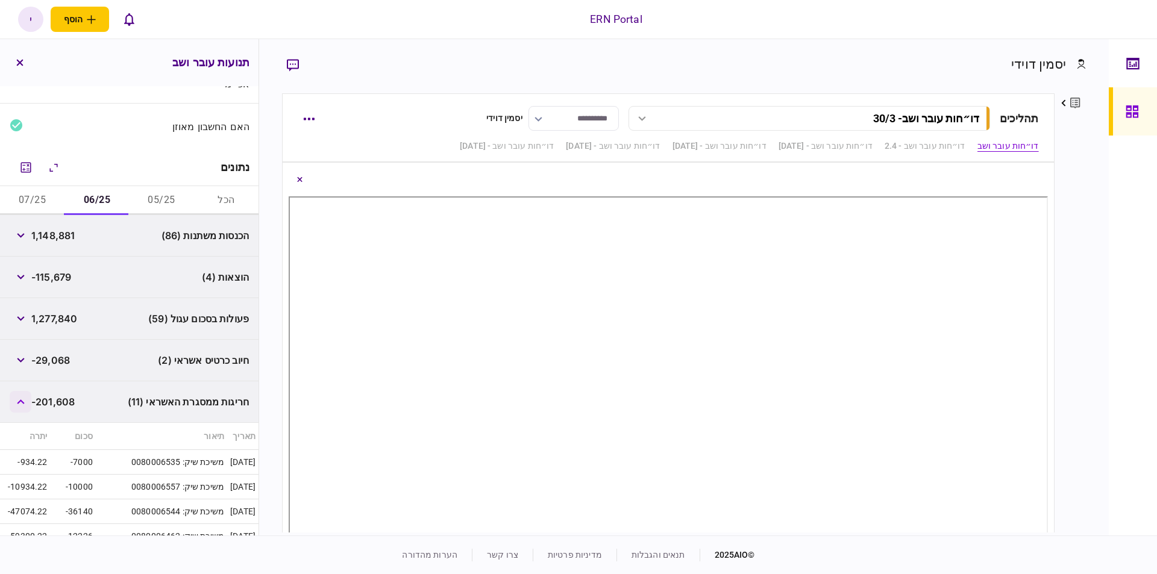
click at [25, 402] on button "button" at bounding box center [21, 402] width 22 height 22
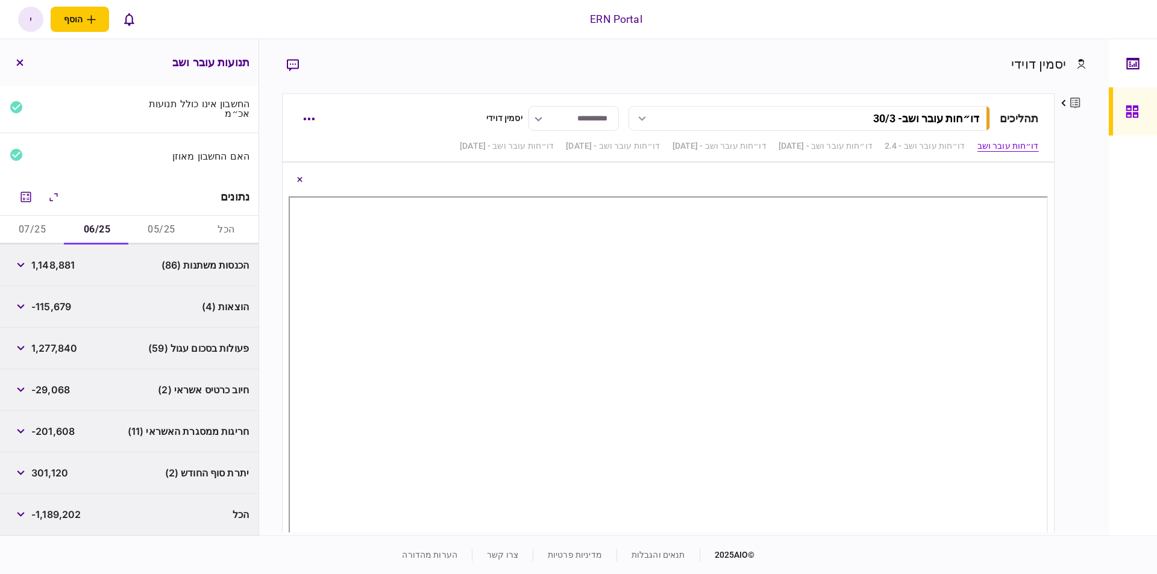
scroll to position [85, 0]
click at [164, 224] on button "05/25" at bounding box center [162, 232] width 64 height 29
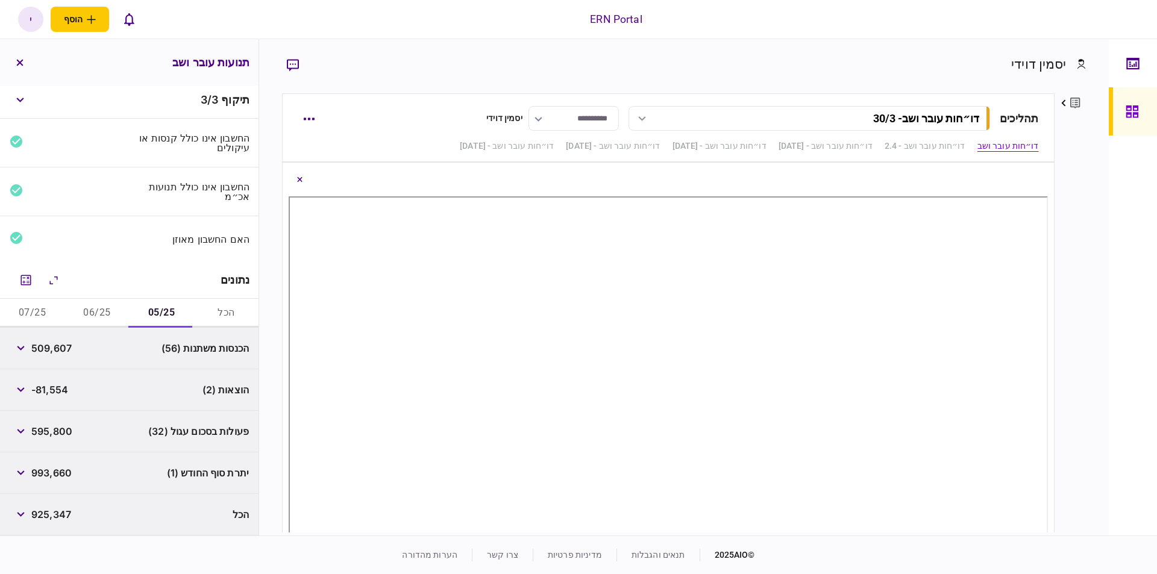
scroll to position [2, 0]
click at [97, 307] on button "06/25" at bounding box center [96, 315] width 64 height 29
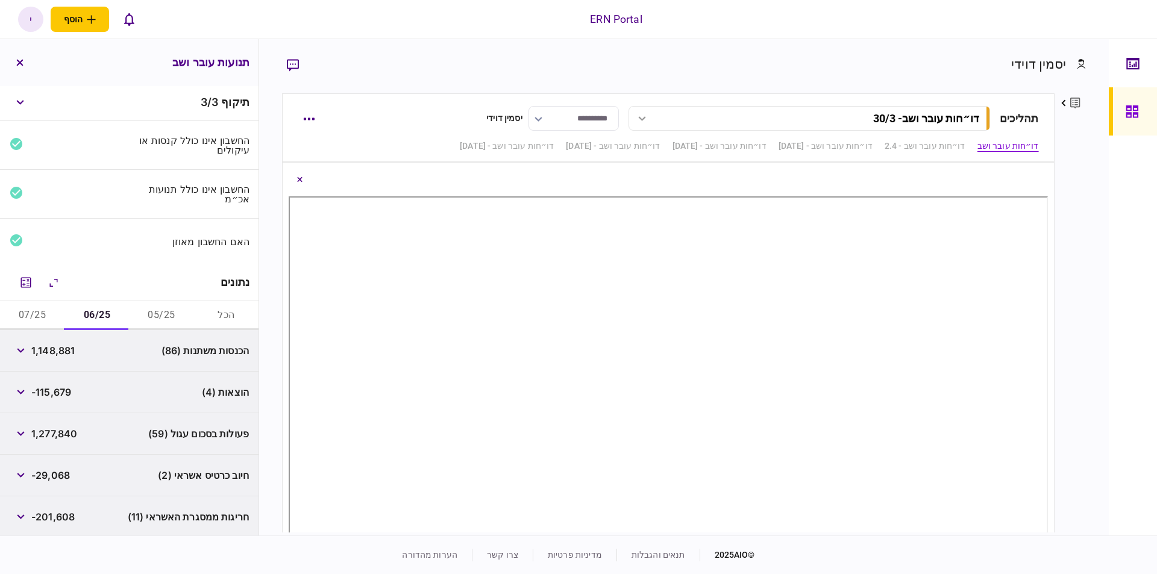
click at [149, 516] on span "חריגות ממסגרת האשראי (11)" at bounding box center [188, 517] width 121 height 14
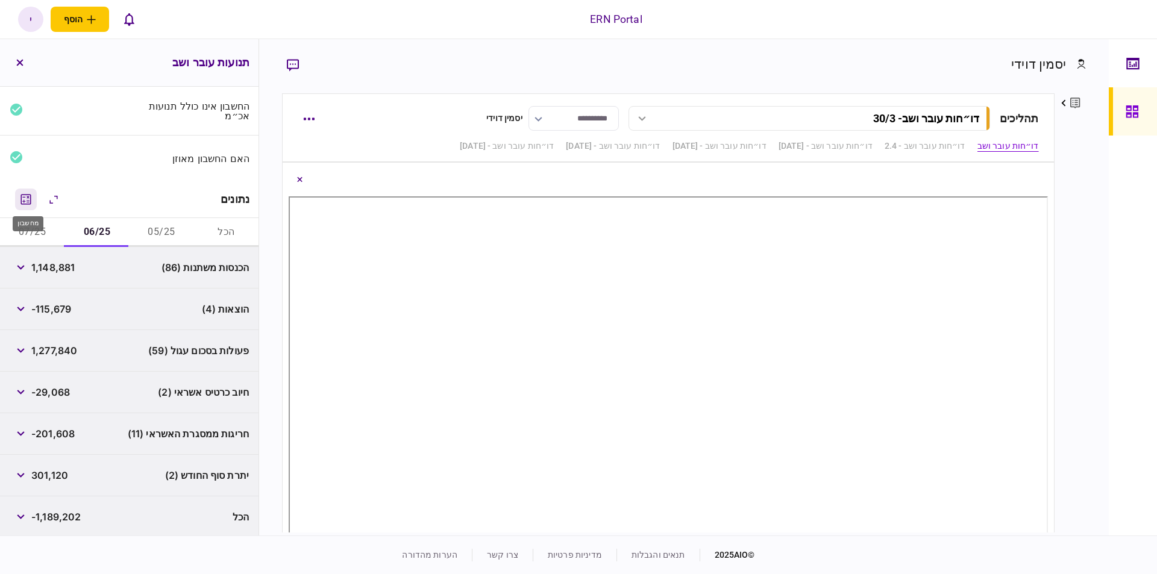
click at [27, 192] on icon "מחשבון" at bounding box center [26, 199] width 14 height 14
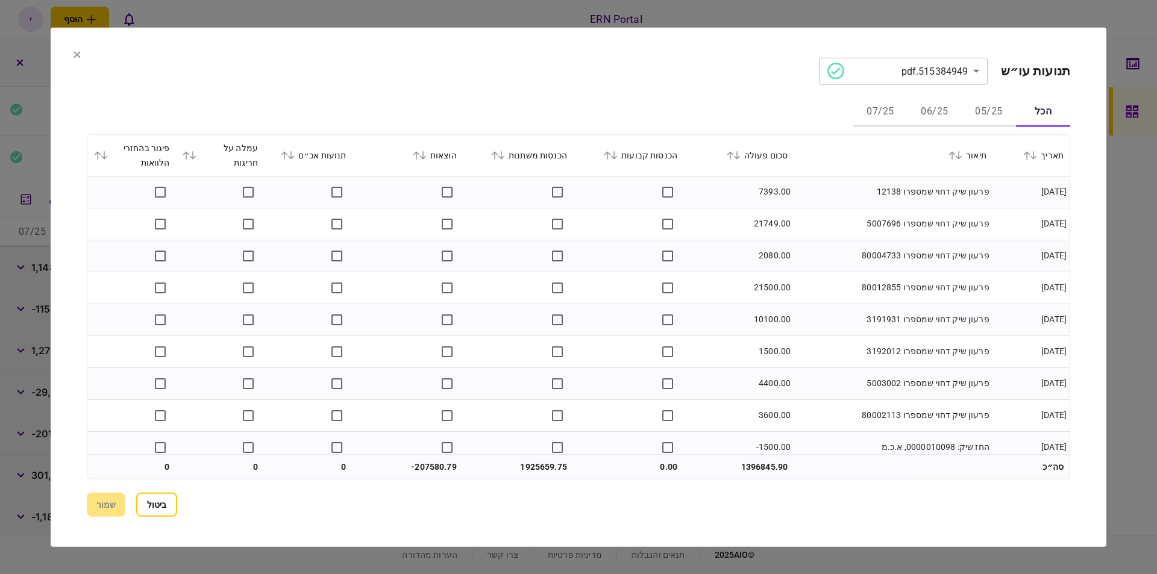
click at [505, 157] on icon at bounding box center [501, 155] width 7 height 8
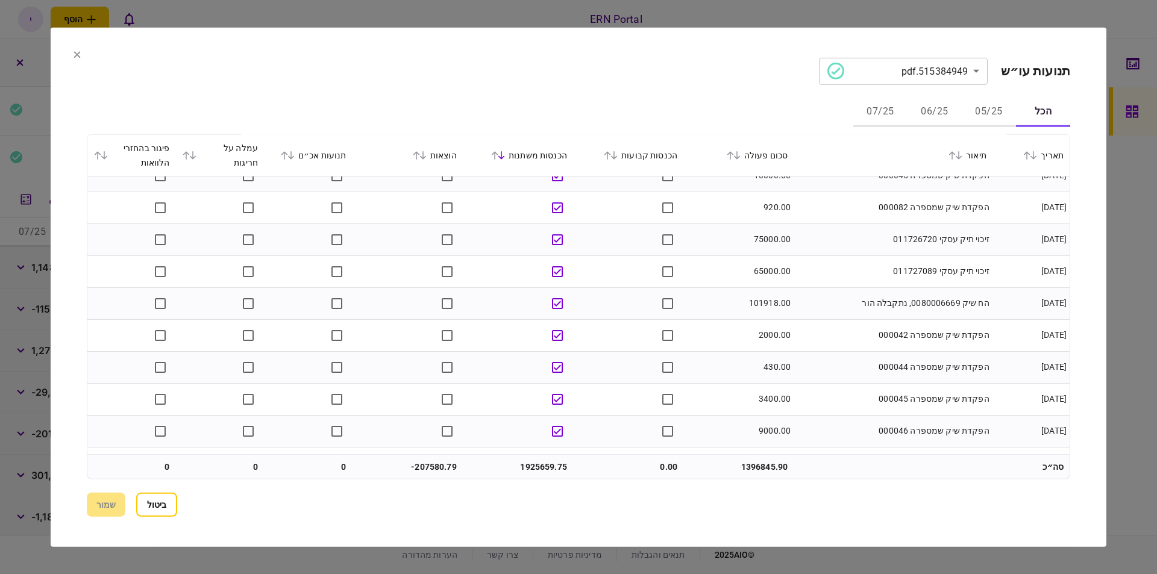
scroll to position [3788, 0]
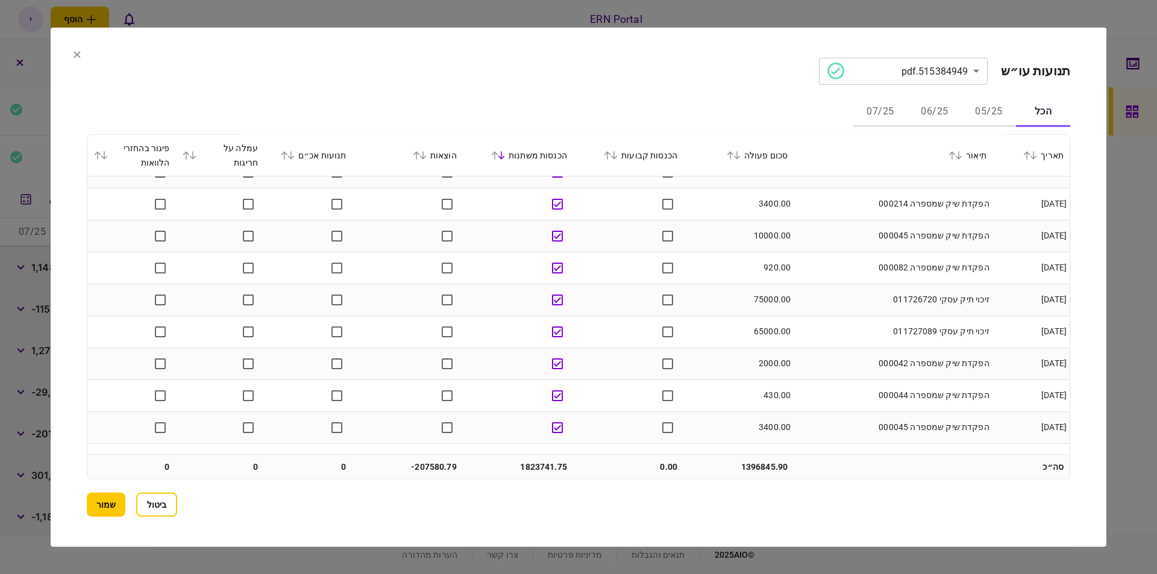
click at [818, 337] on td "זיכוי תיק עסקי 011727089" at bounding box center [893, 332] width 199 height 32
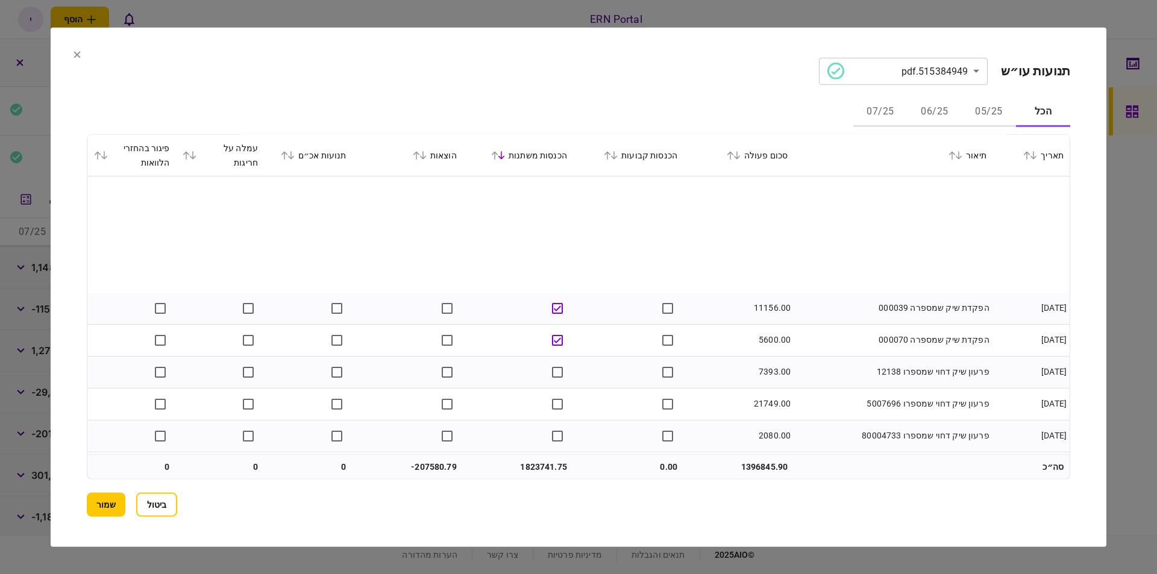
scroll to position [5194, 0]
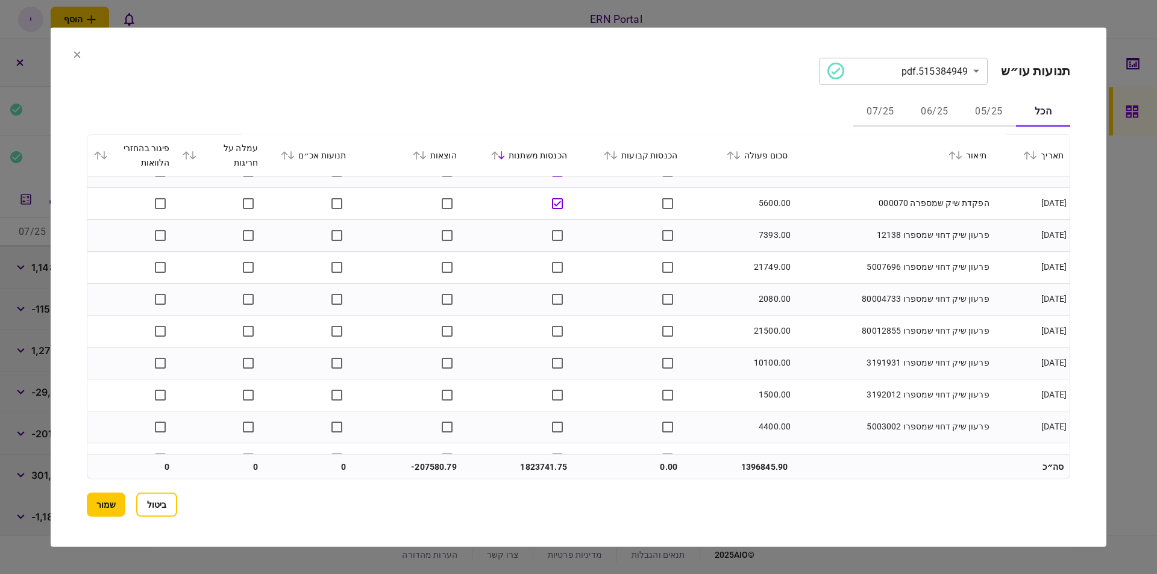
click at [505, 158] on icon at bounding box center [501, 155] width 7 height 8
click at [427, 154] on icon at bounding box center [422, 155] width 7 height 8
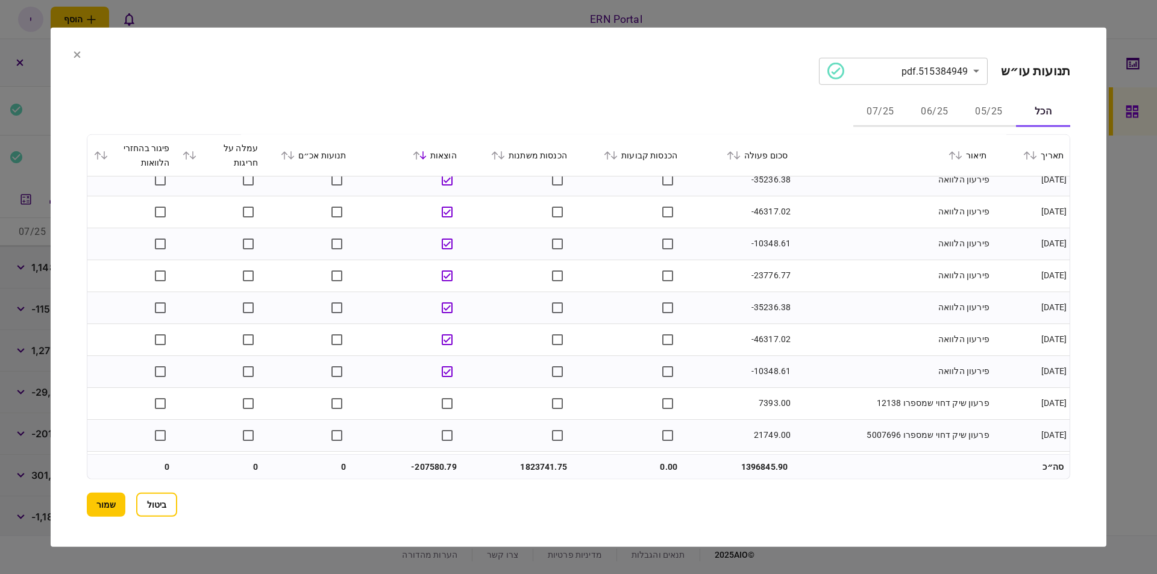
scroll to position [0, 0]
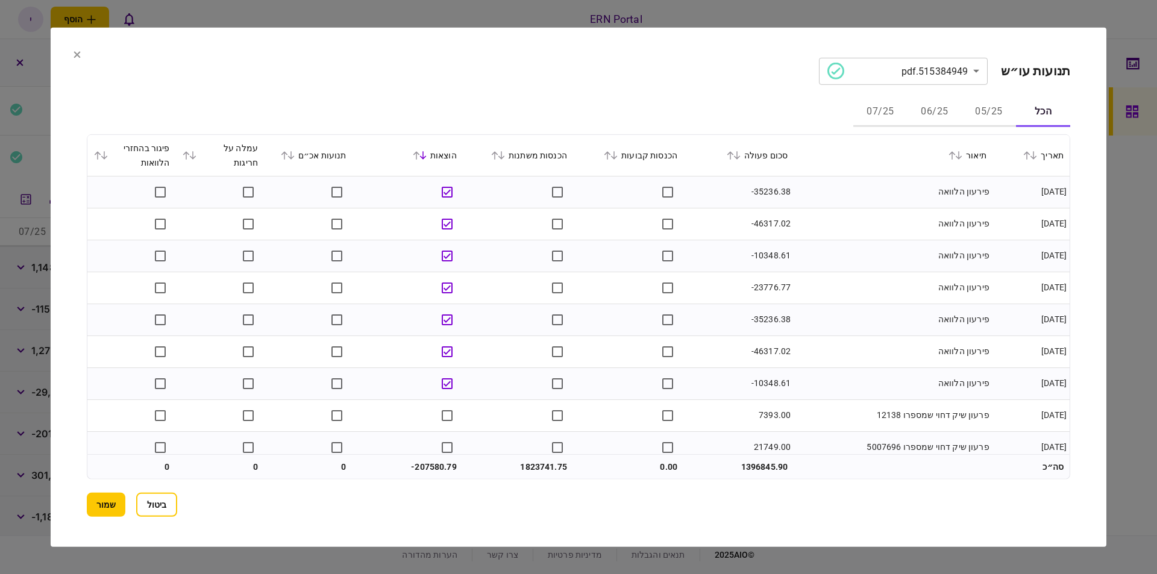
click at [841, 248] on td "פירעון הלוואה" at bounding box center [893, 256] width 199 height 32
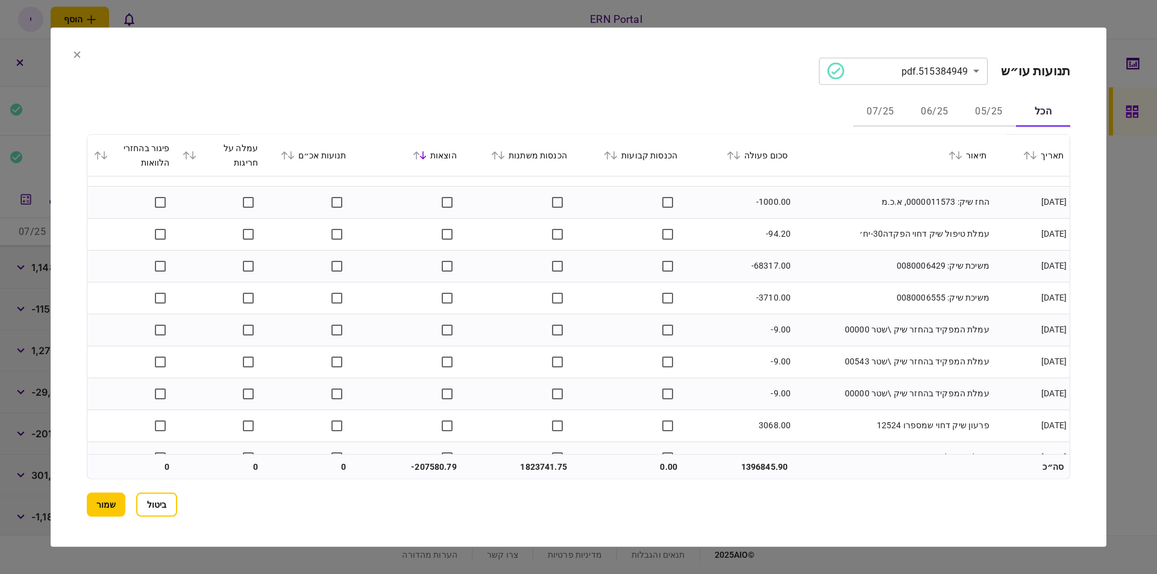
scroll to position [2679, 0]
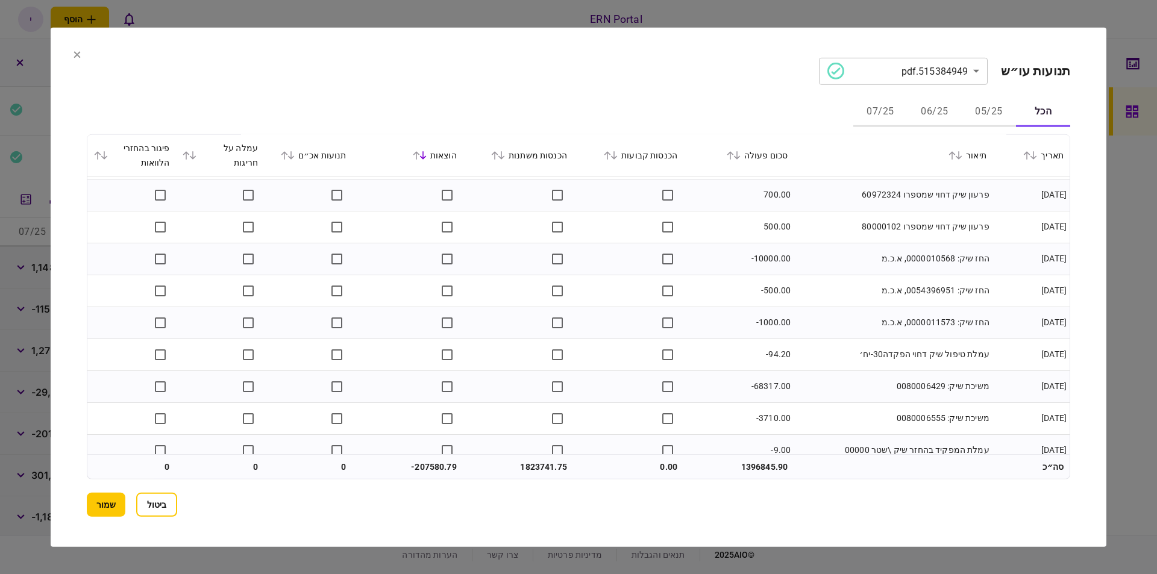
click at [927, 107] on button "06/25" at bounding box center [934, 112] width 54 height 29
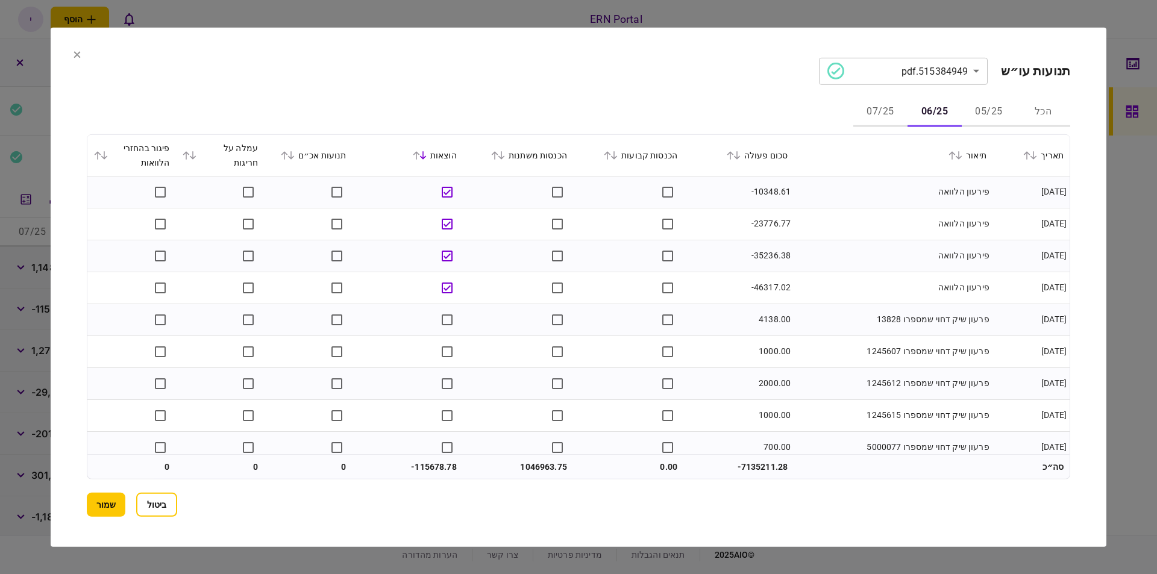
click at [811, 253] on td "פירעון הלוואה" at bounding box center [893, 256] width 199 height 32
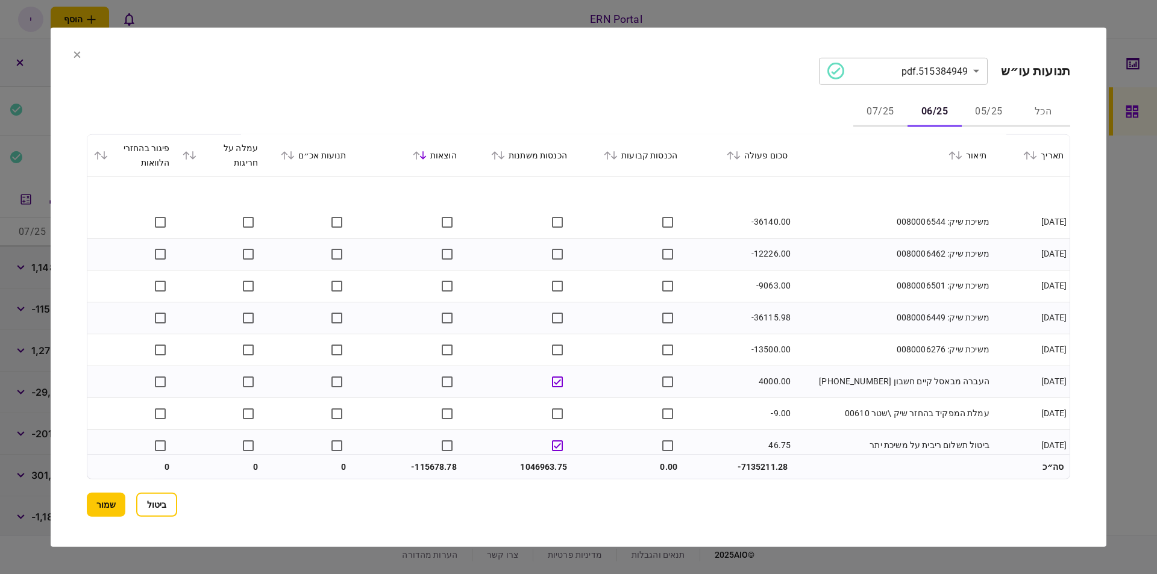
scroll to position [18497, 0]
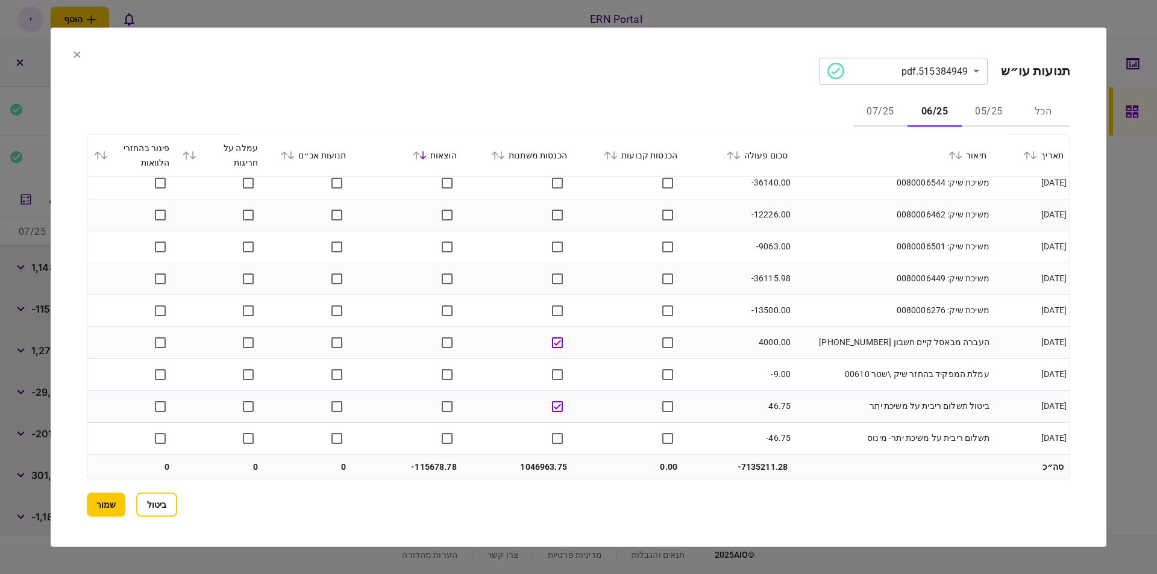
click at [871, 114] on button "07/25" at bounding box center [880, 112] width 54 height 29
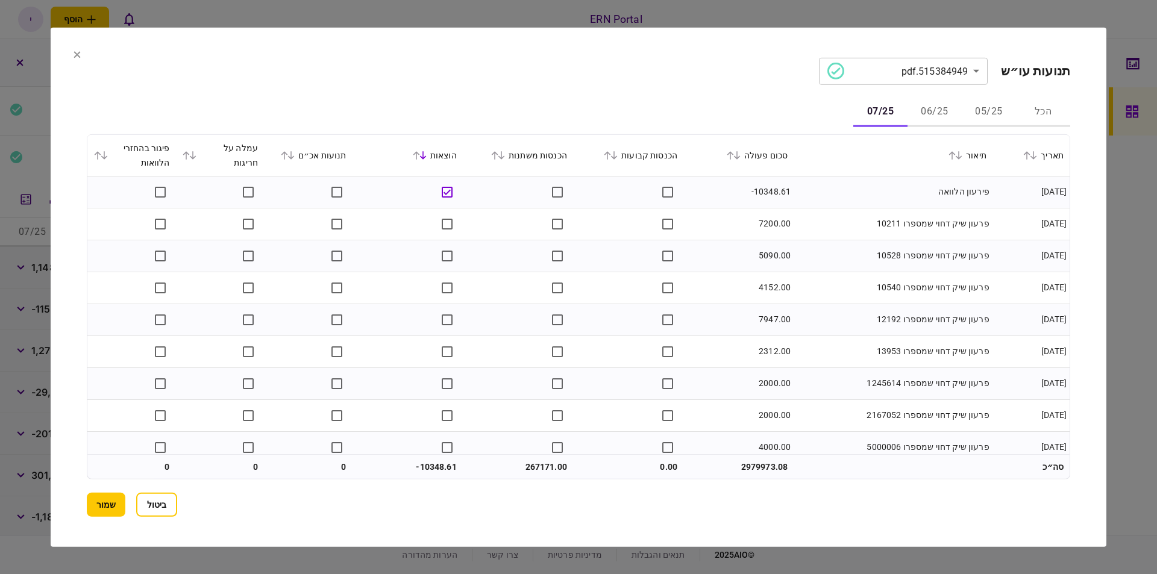
click at [505, 155] on icon at bounding box center [501, 155] width 7 height 8
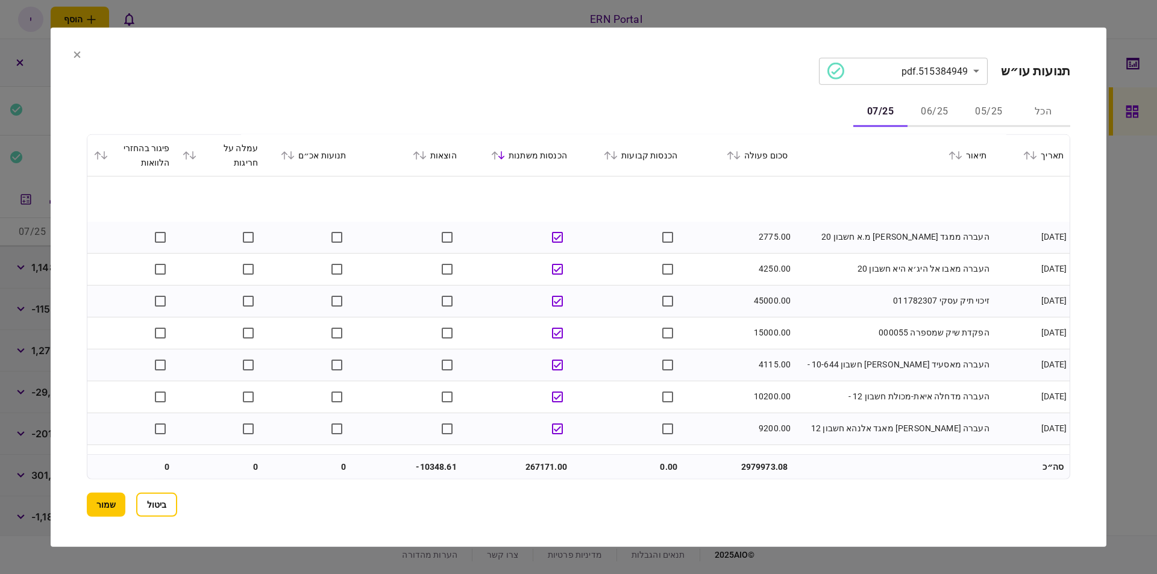
scroll to position [538, 0]
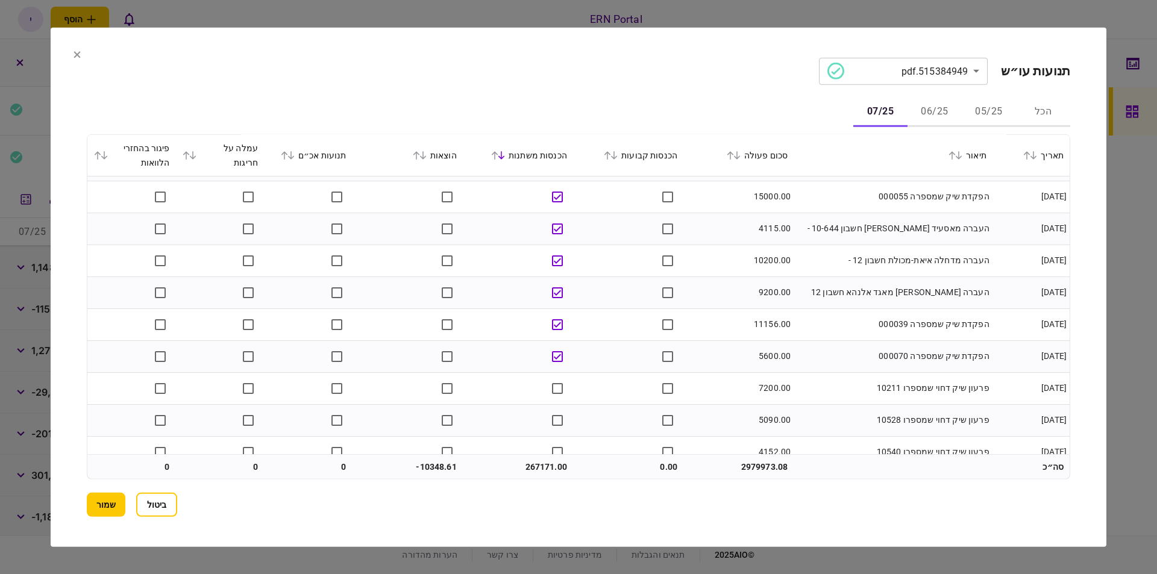
click at [650, 331] on td at bounding box center [628, 324] width 110 height 32
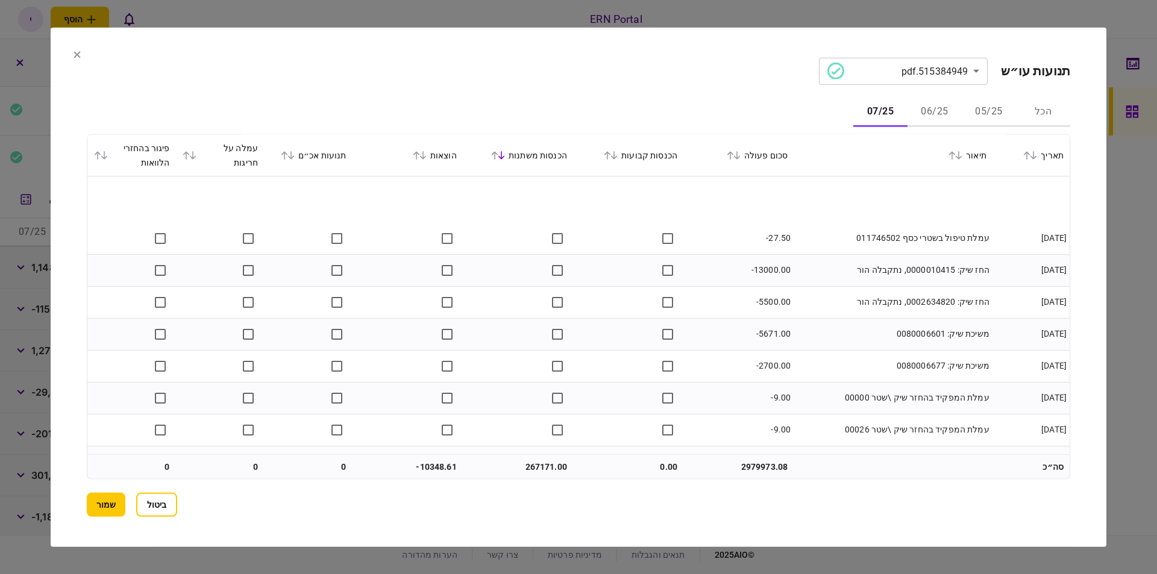
scroll to position [3714, 0]
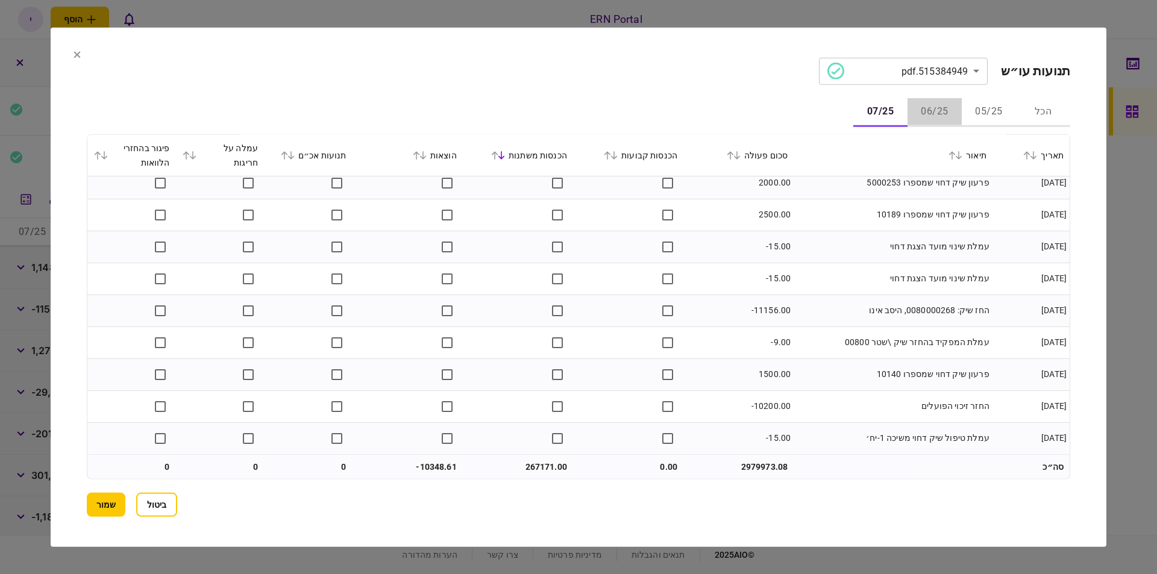
click at [926, 116] on button "06/25" at bounding box center [934, 112] width 54 height 29
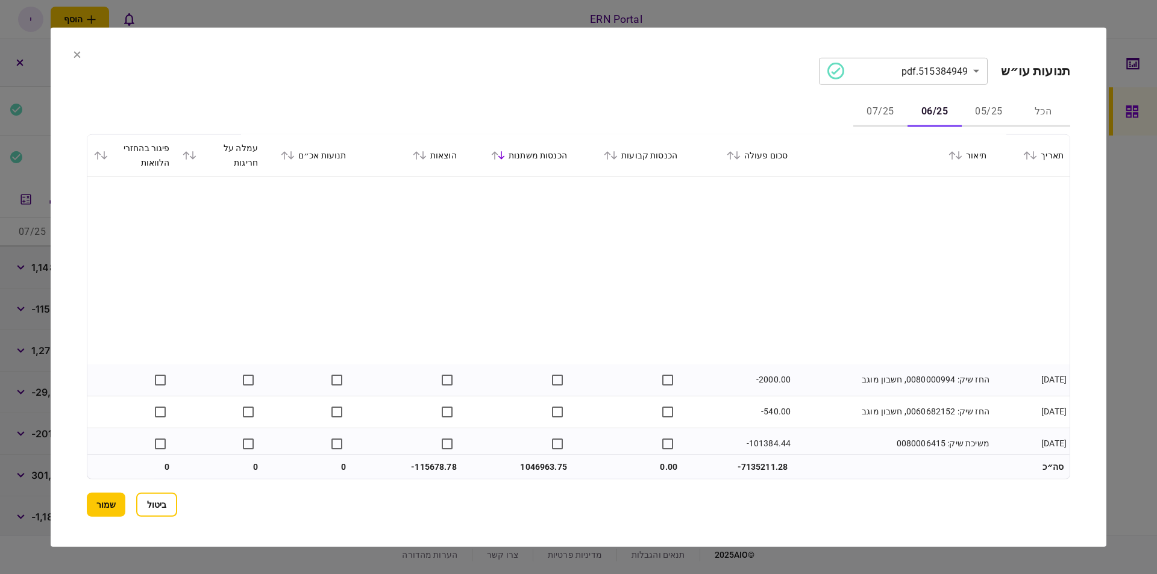
scroll to position [4165, 0]
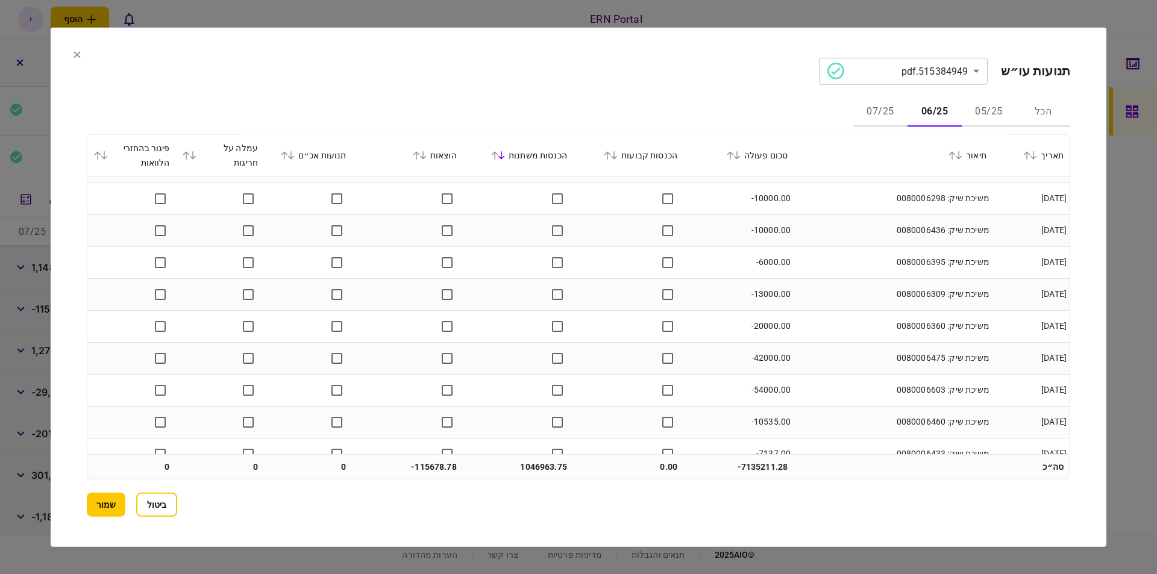
click at [78, 57] on icon at bounding box center [77, 54] width 7 height 7
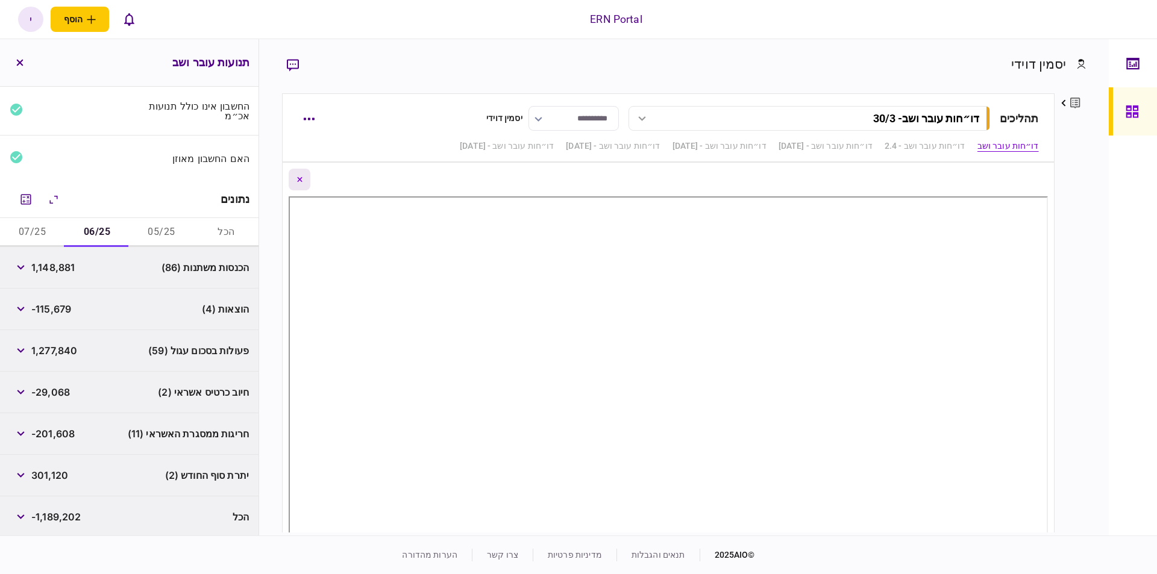
click at [298, 177] on button "Close document view button" at bounding box center [300, 180] width 22 height 22
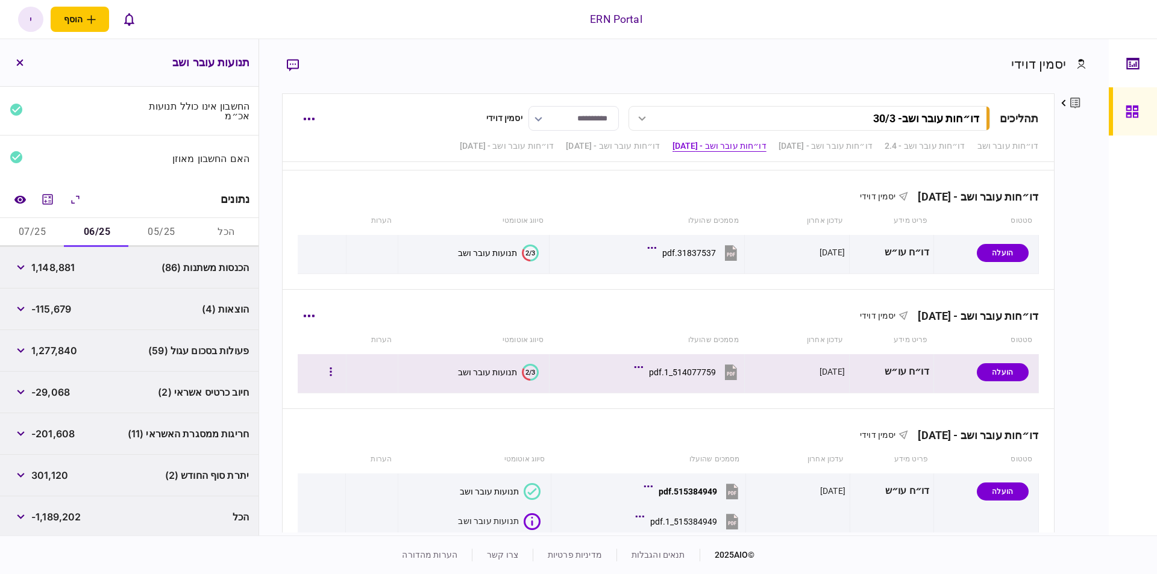
scroll to position [497, 0]
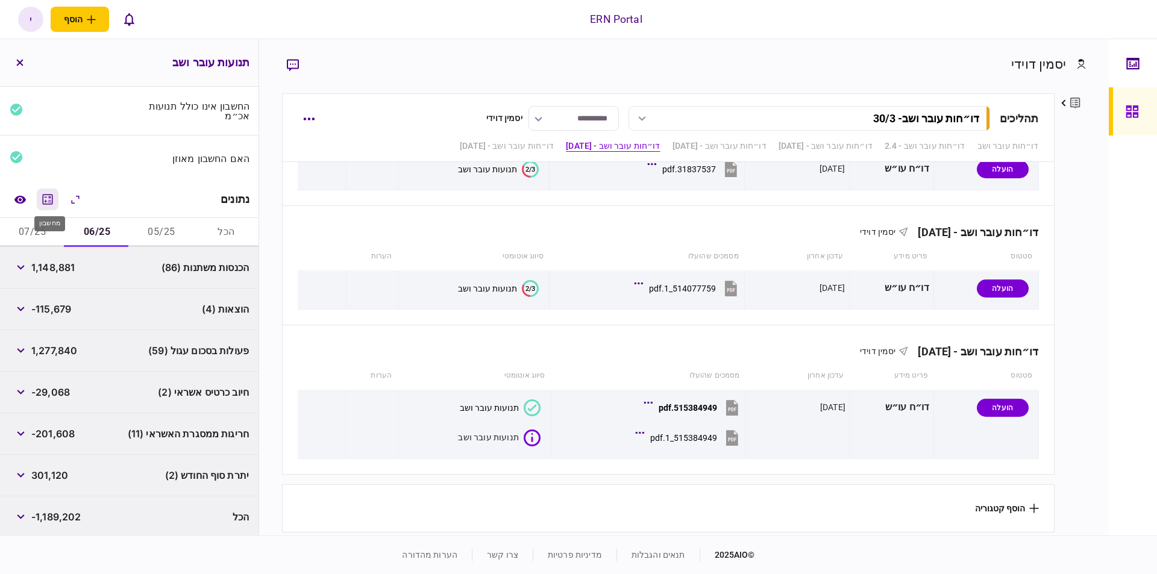
click at [48, 192] on icon "מחשבון" at bounding box center [47, 199] width 14 height 14
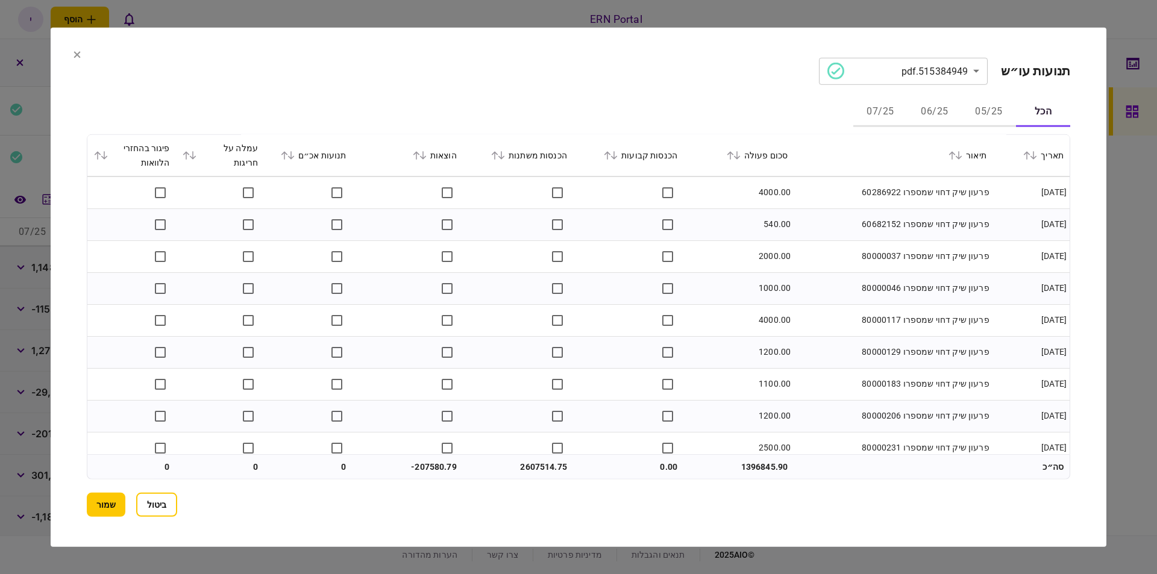
scroll to position [7507, 0]
click at [572, 315] on td at bounding box center [518, 317] width 110 height 32
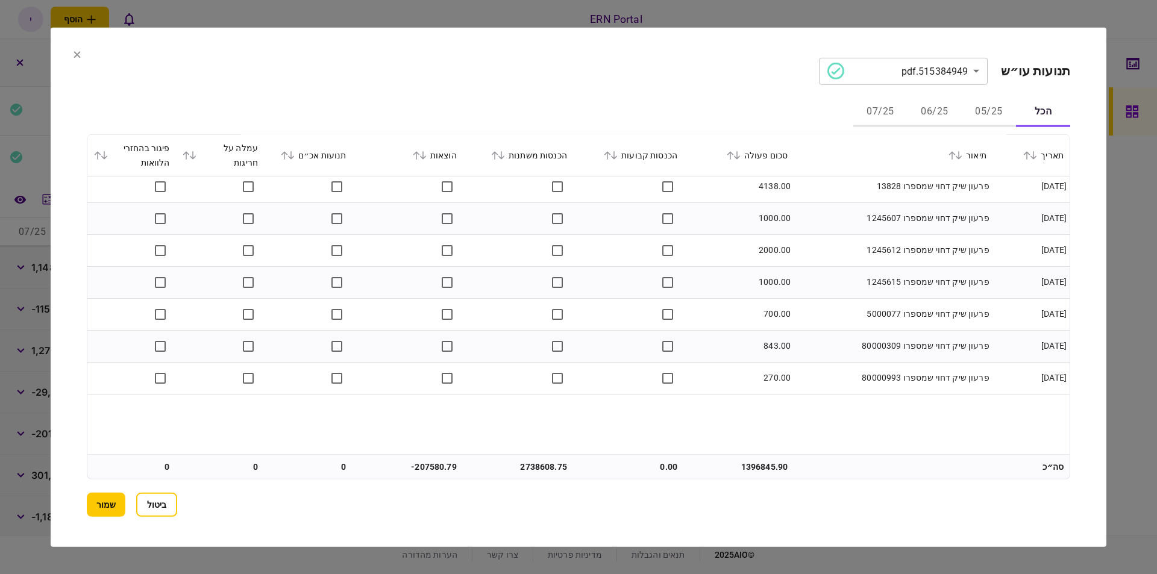
scroll to position [9050, 0]
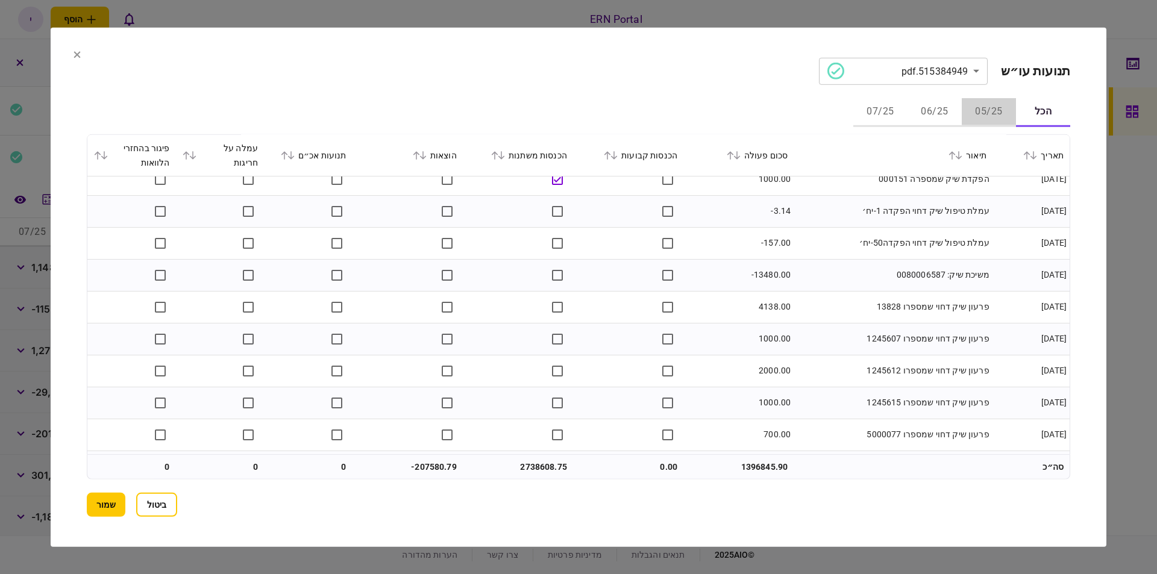
click at [980, 110] on button "05/25" at bounding box center [989, 112] width 54 height 29
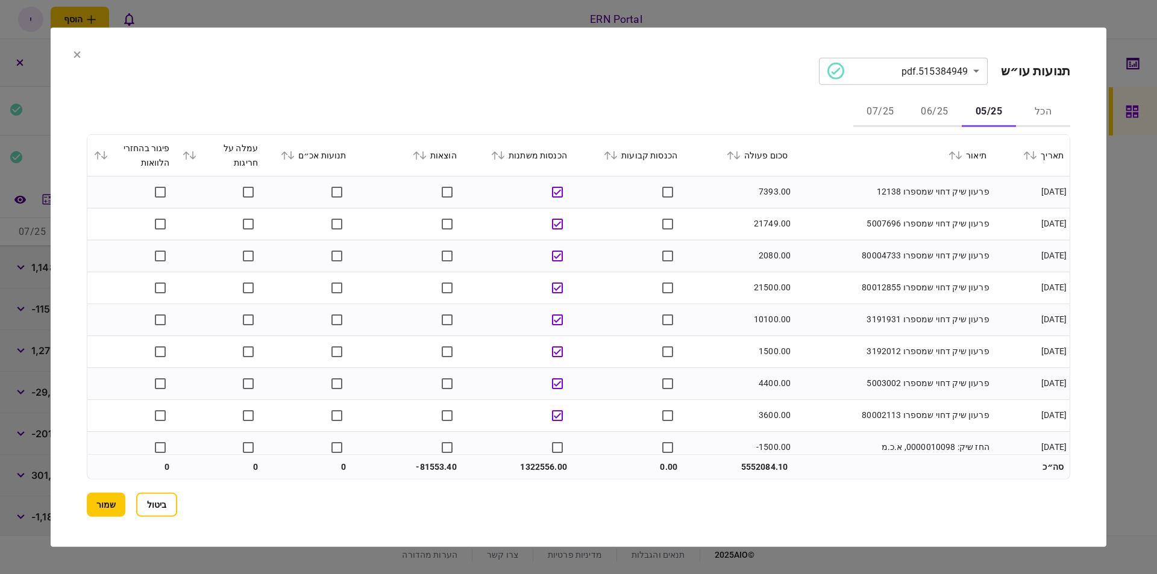
click at [77, 59] on button at bounding box center [77, 55] width 7 height 10
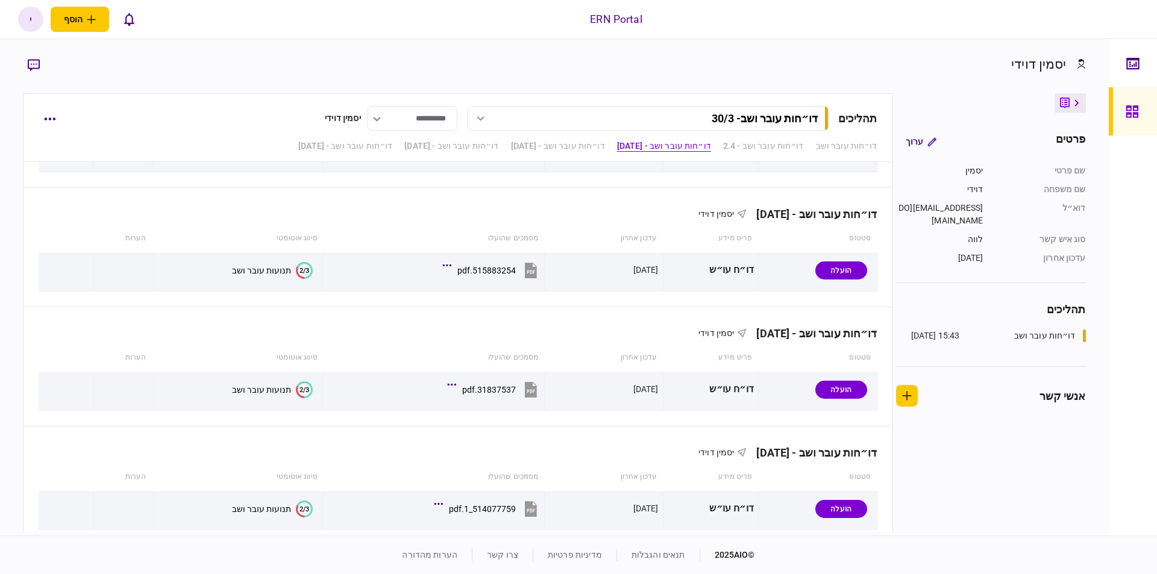
scroll to position [497, 0]
